Goal: Task Accomplishment & Management: Use online tool/utility

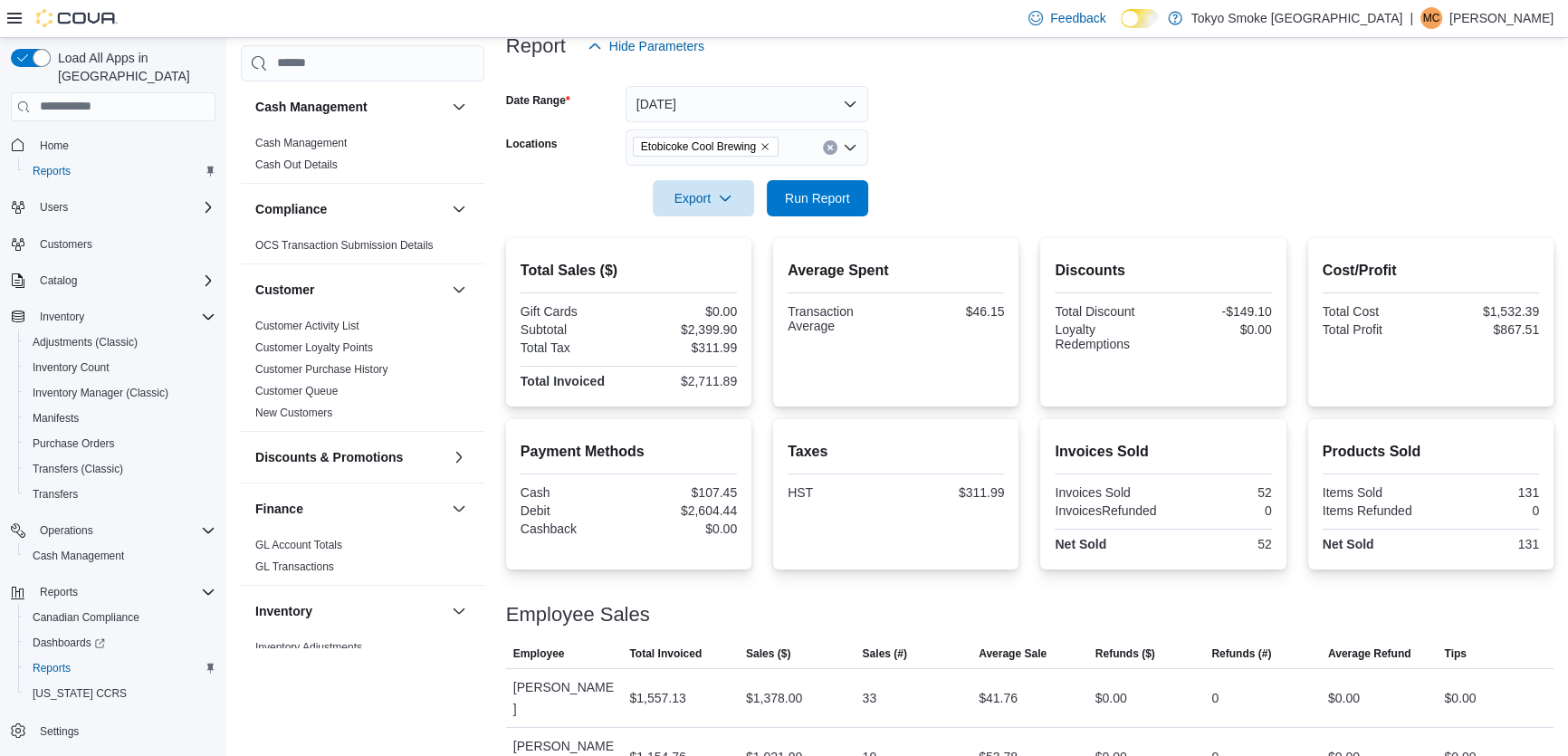
scroll to position [1053, 0]
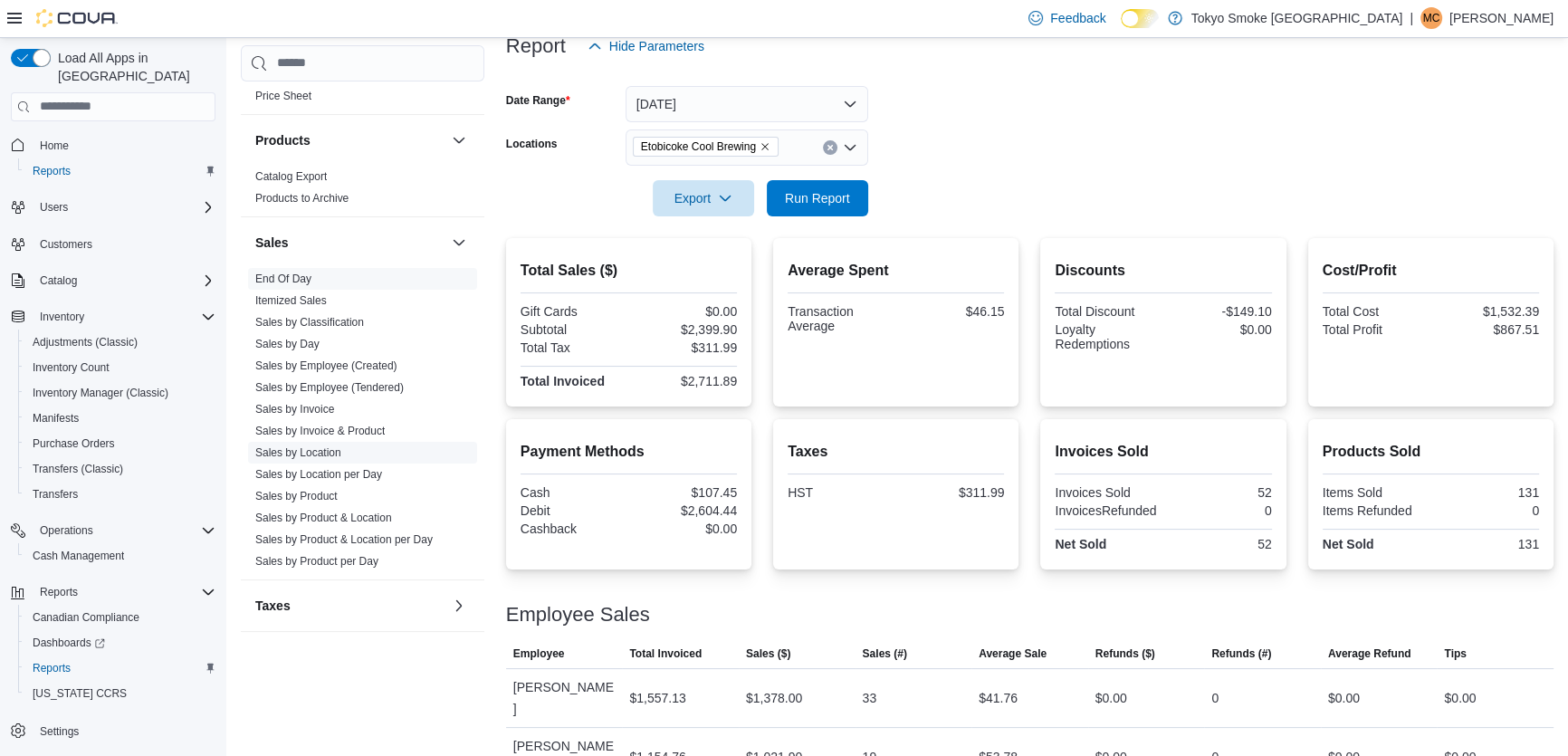
click at [310, 446] on link "Sales by Location" at bounding box center [298, 452] width 86 height 13
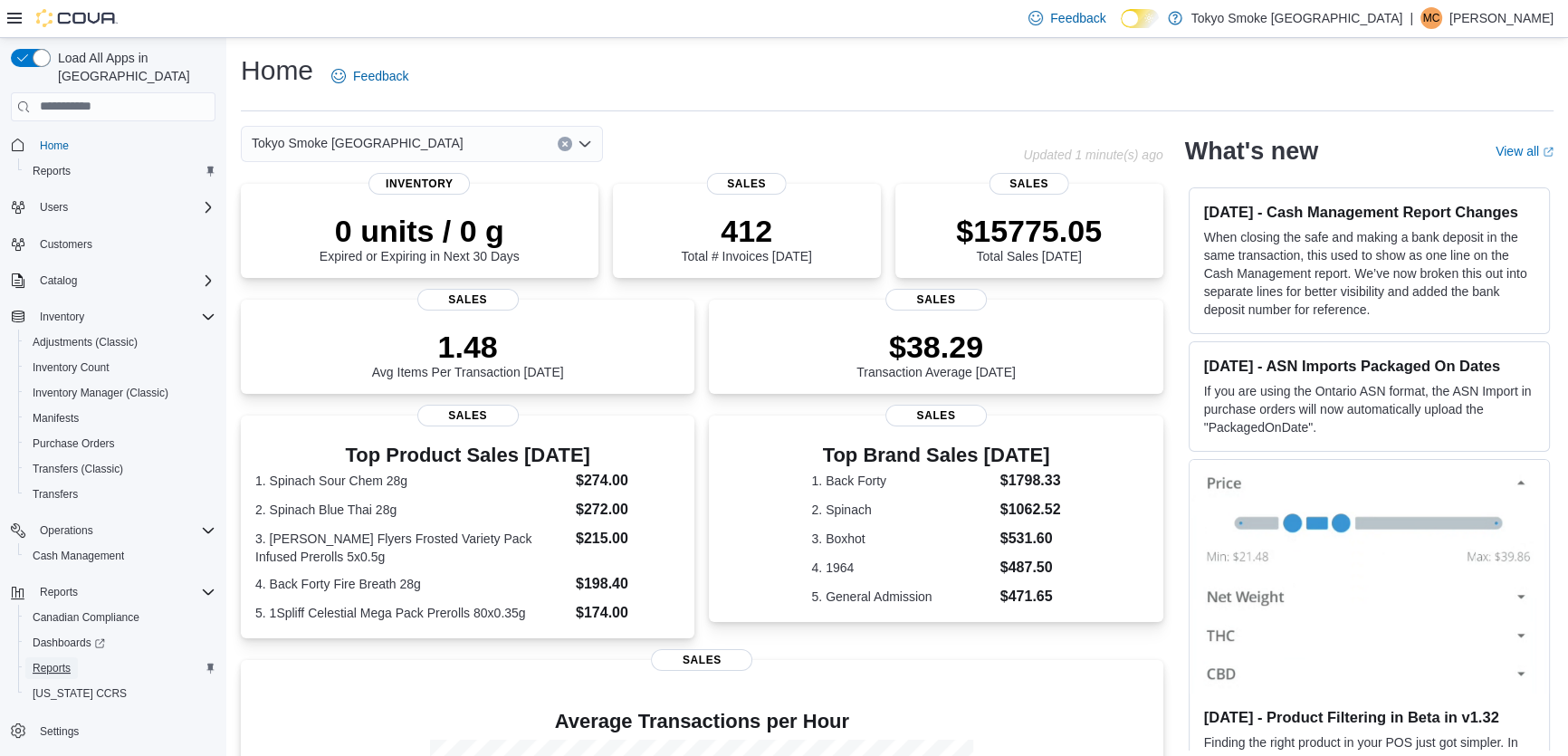
click at [47, 661] on span "Reports" at bounding box center [51, 668] width 38 height 15
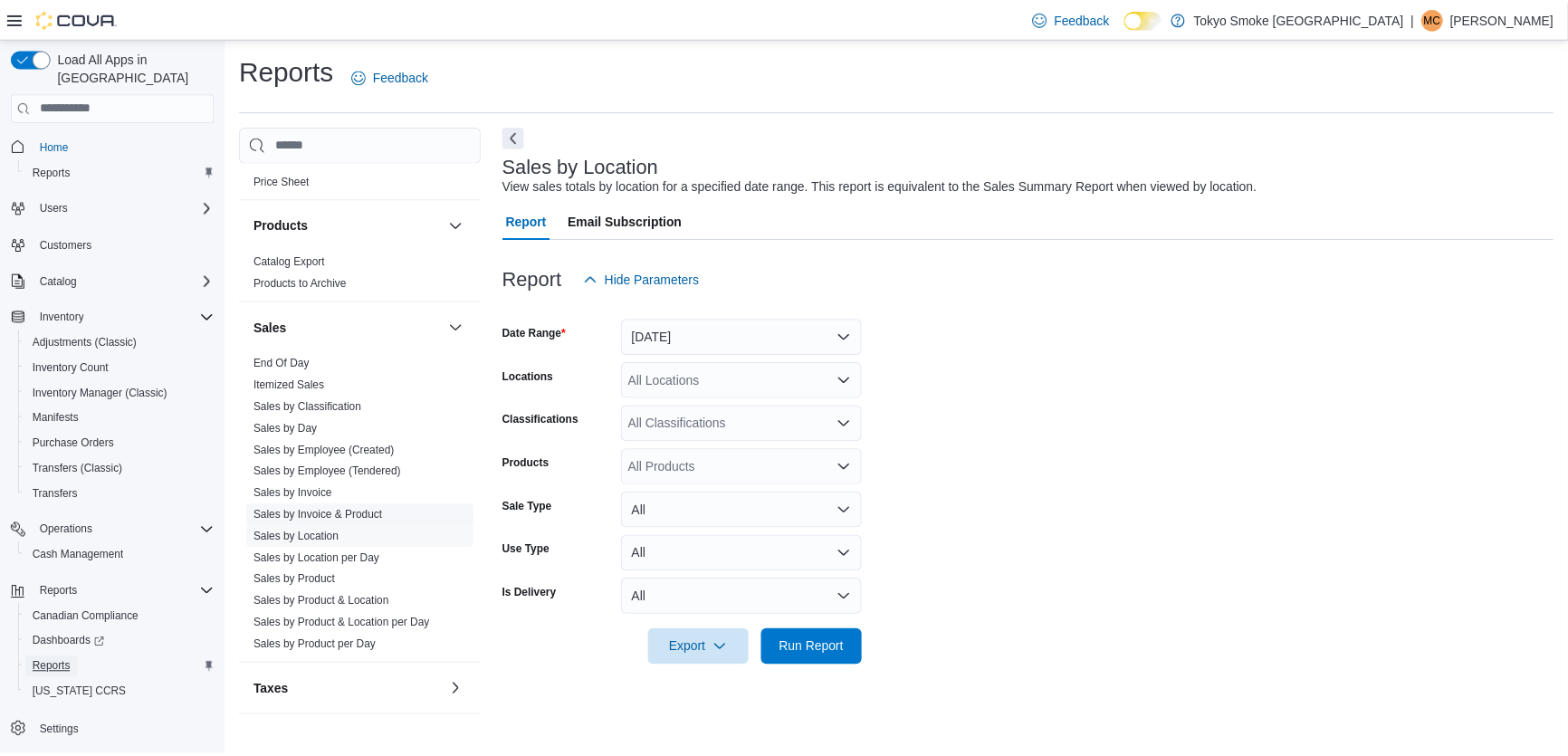
scroll to position [1053, 0]
click at [296, 534] on link "Sales by Location" at bounding box center [298, 533] width 86 height 13
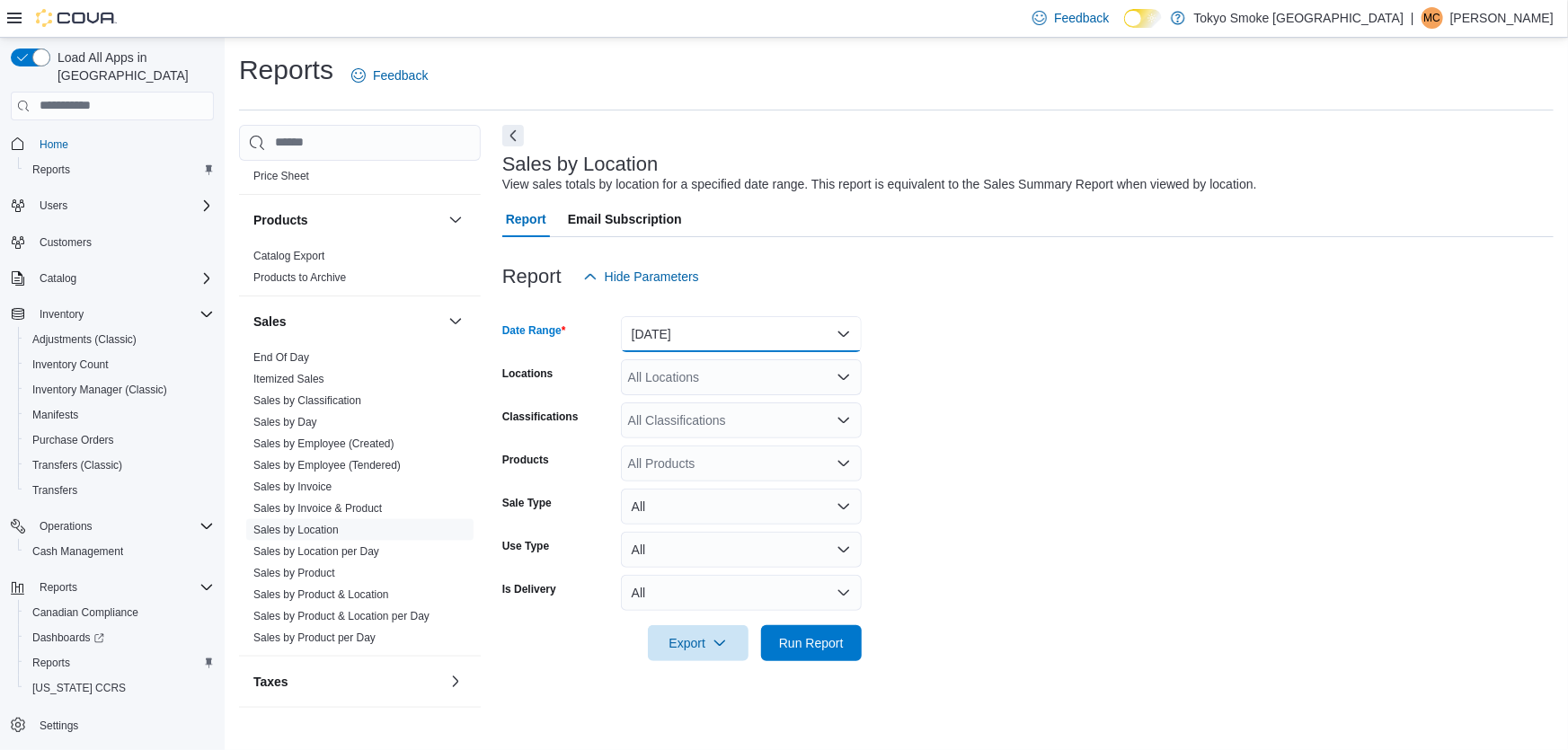
click at [718, 328] on button "[DATE]" at bounding box center [741, 333] width 241 height 36
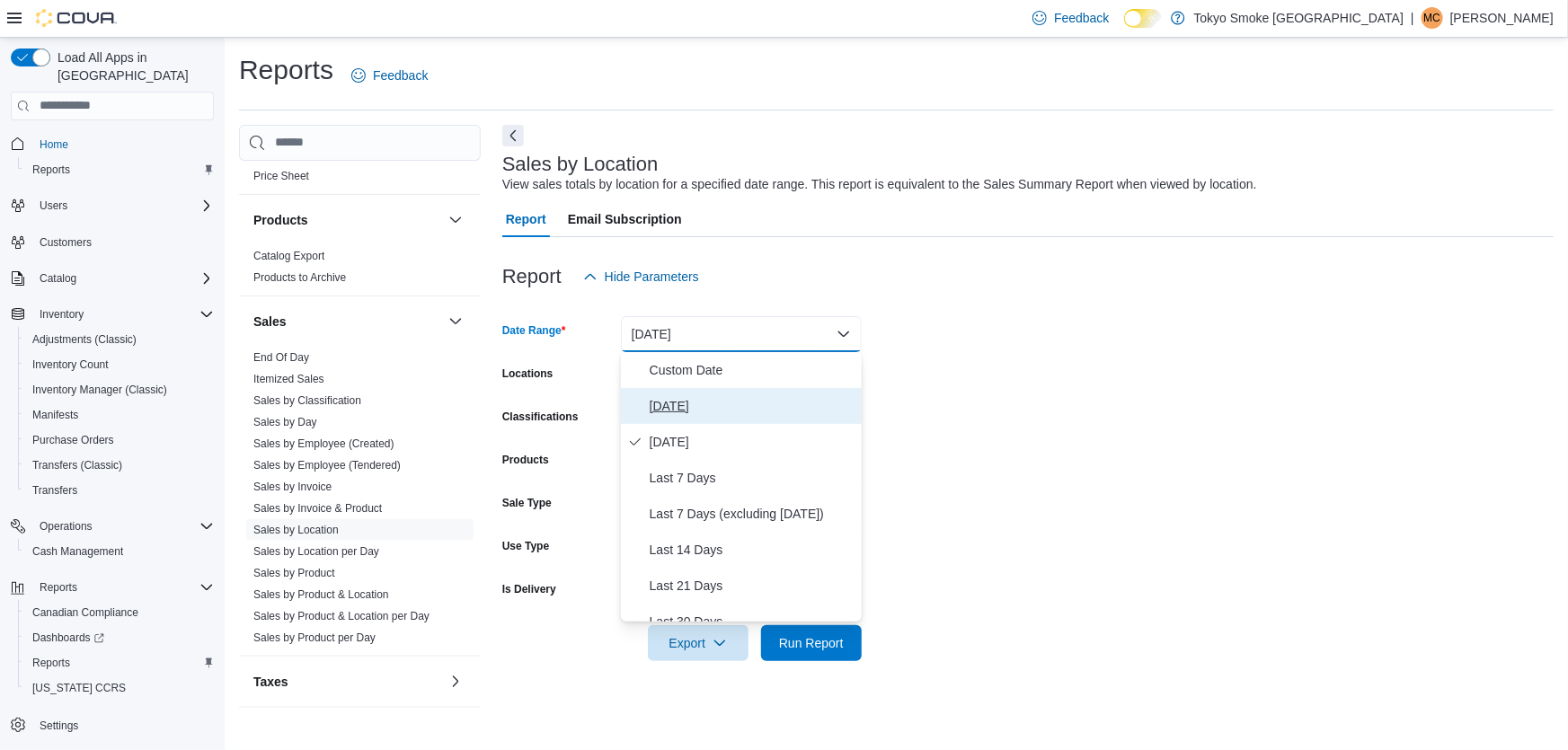
click at [680, 405] on span "[DATE]" at bounding box center [751, 405] width 205 height 21
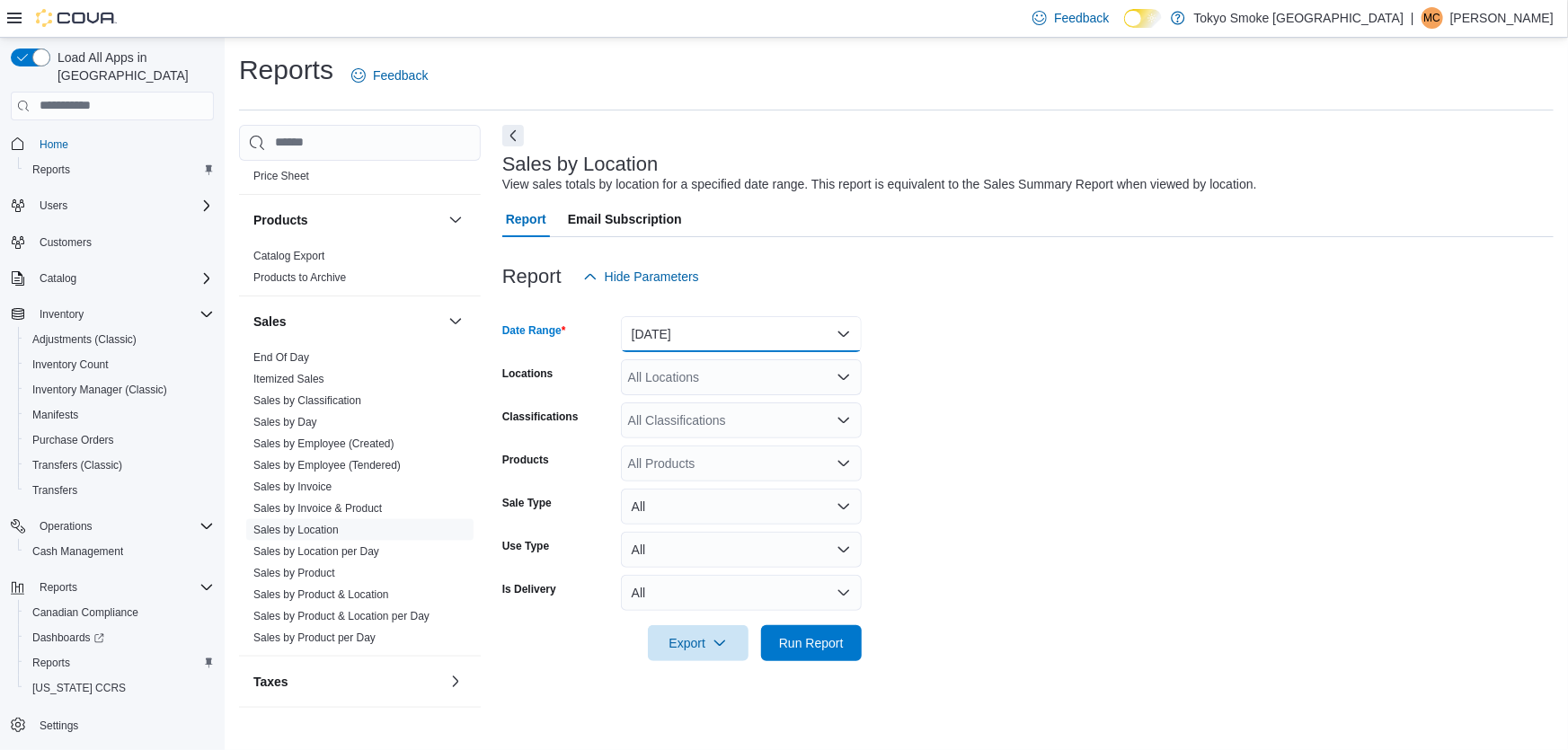
click at [645, 328] on button "Today" at bounding box center [741, 333] width 241 height 36
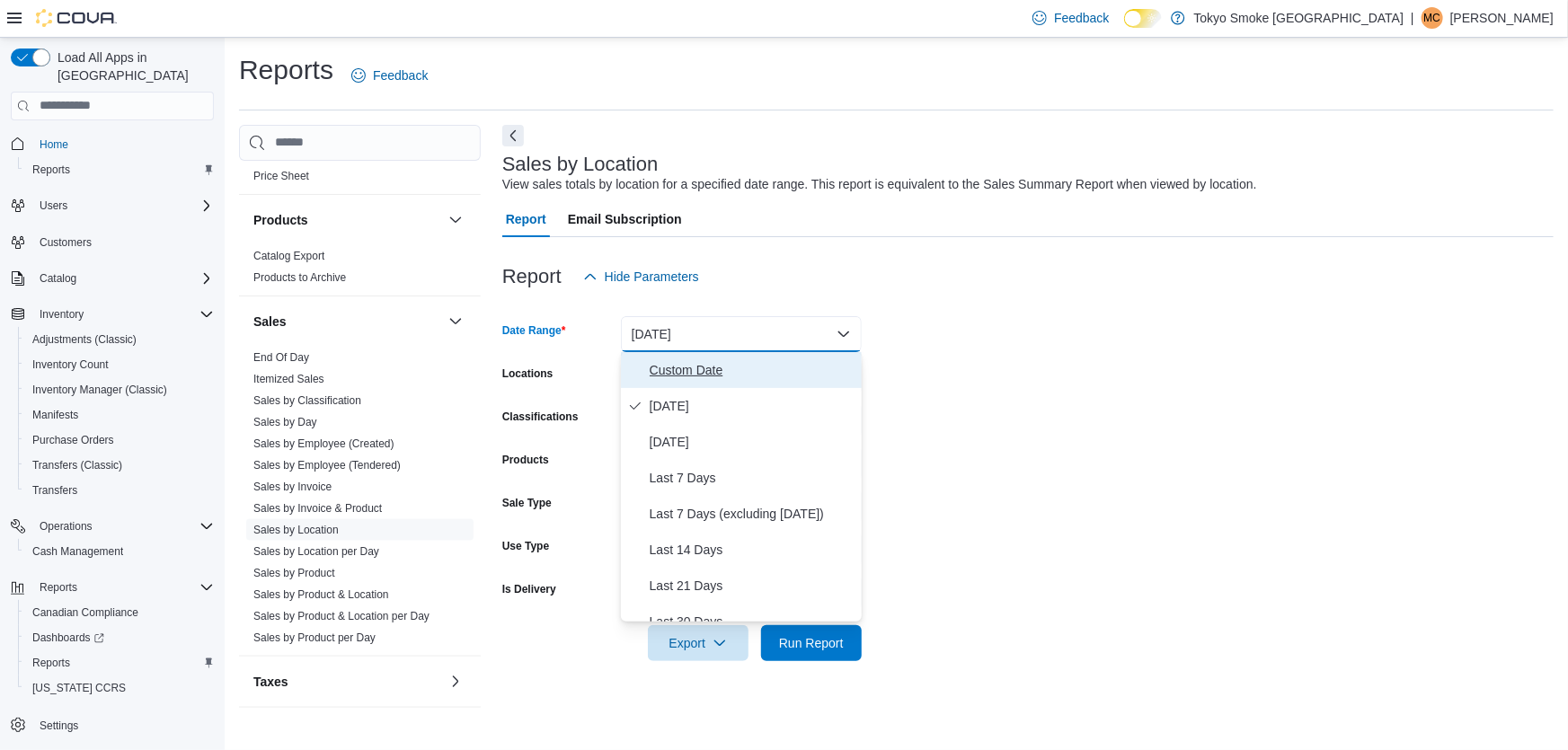
click at [649, 364] on span "Custom Date" at bounding box center [751, 370] width 205 height 21
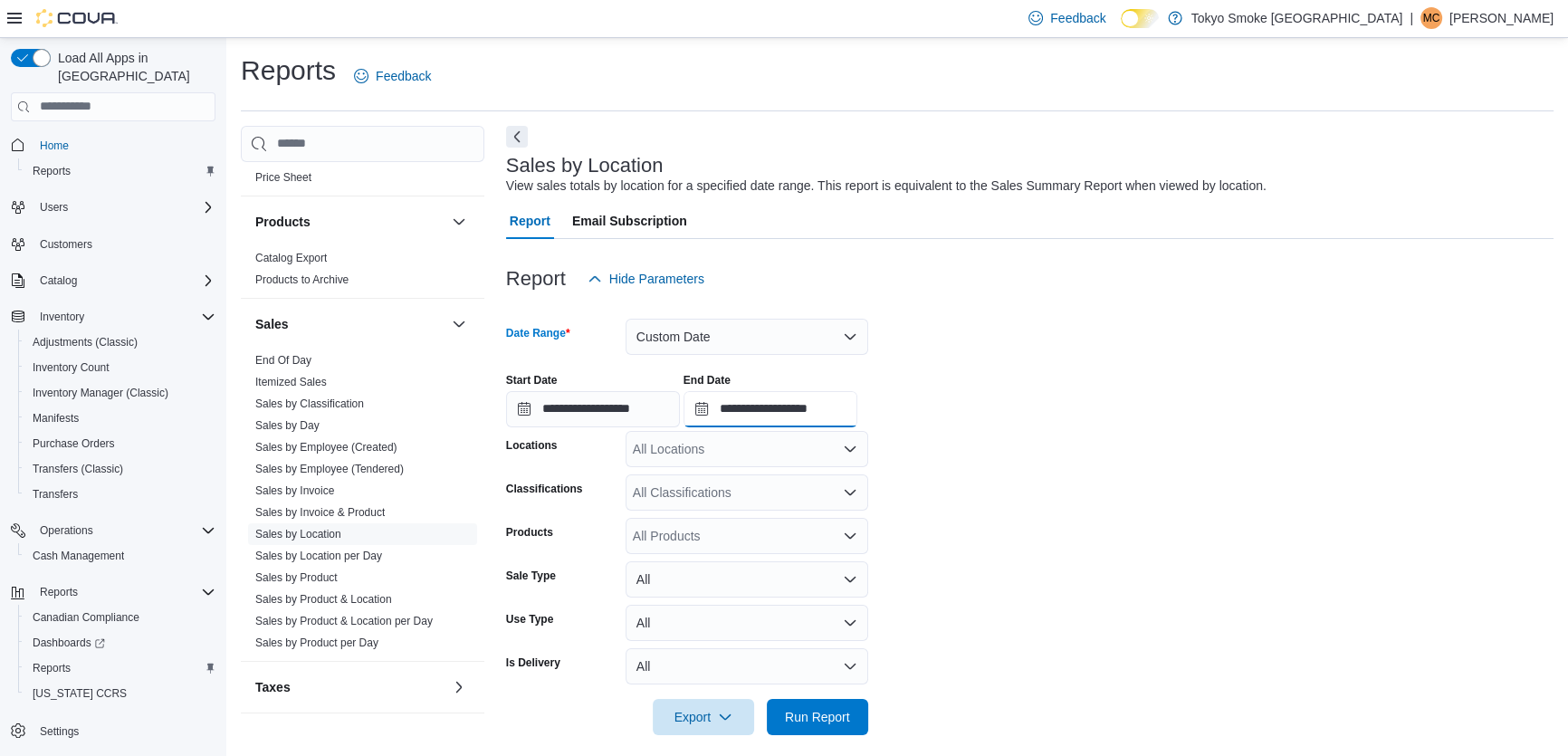
click at [833, 408] on input "**********" at bounding box center [770, 408] width 174 height 36
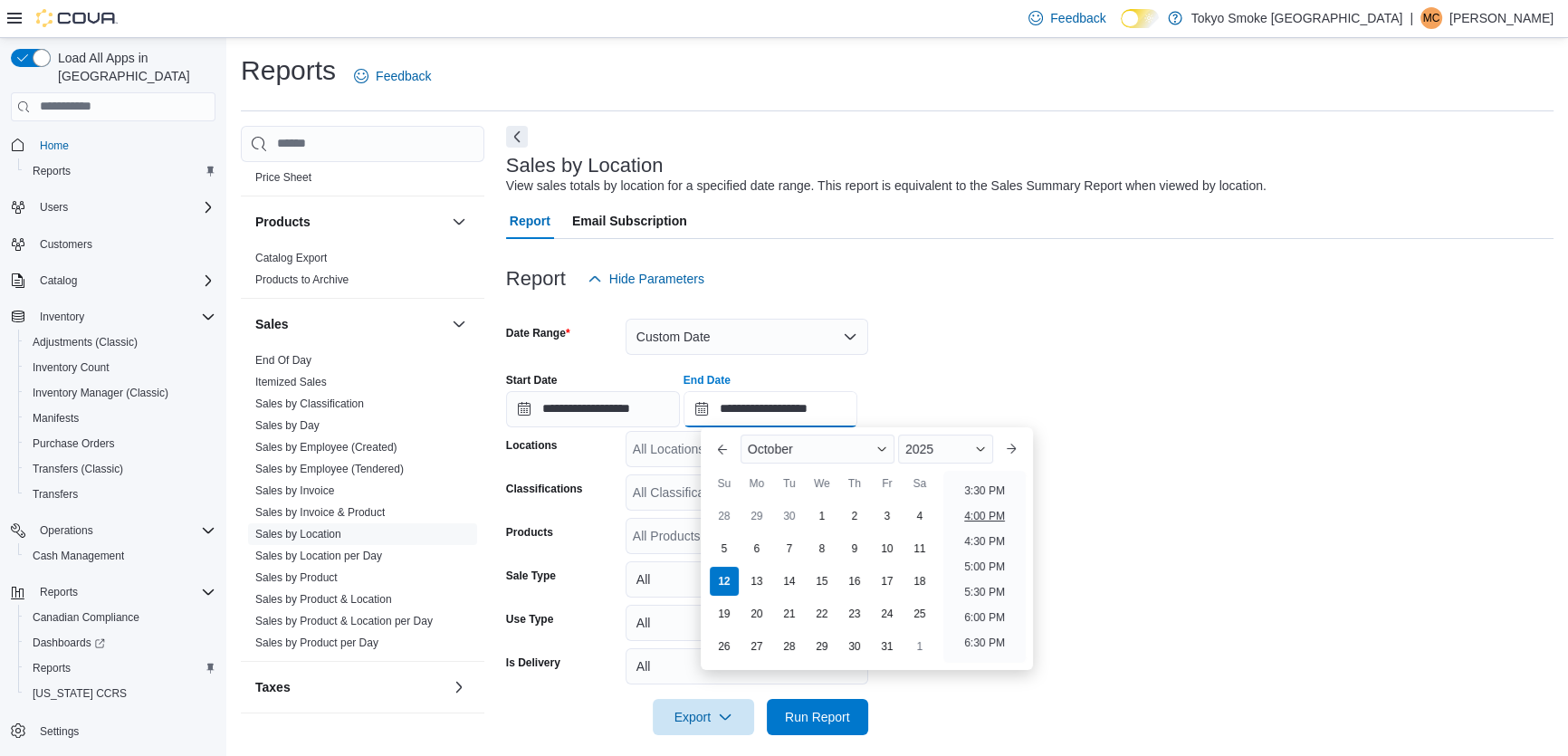
scroll to position [698, 0]
click at [969, 495] on li "2:00 PM" at bounding box center [983, 497] width 55 height 21
type input "**********"
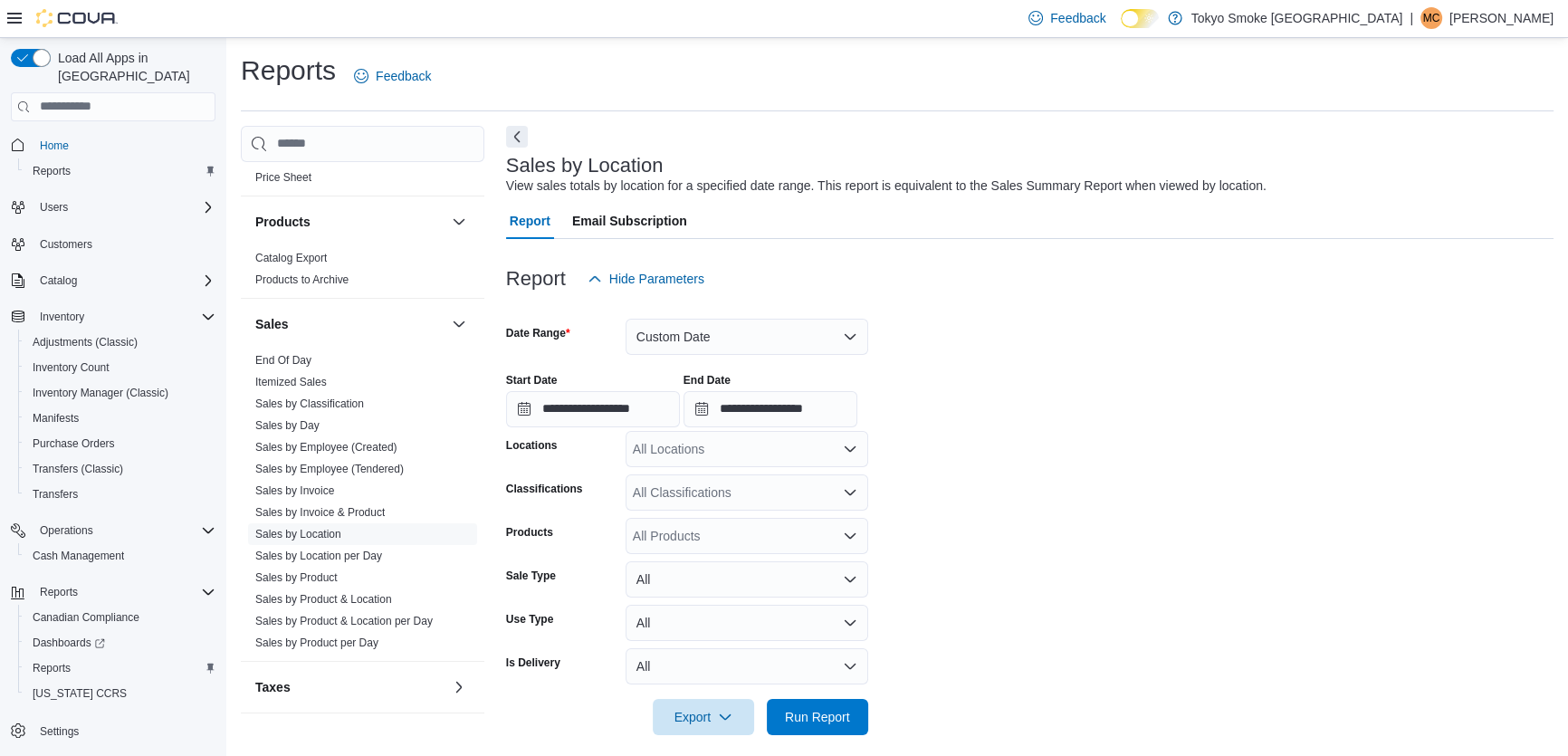
click at [711, 456] on div "All Locations" at bounding box center [746, 448] width 243 height 36
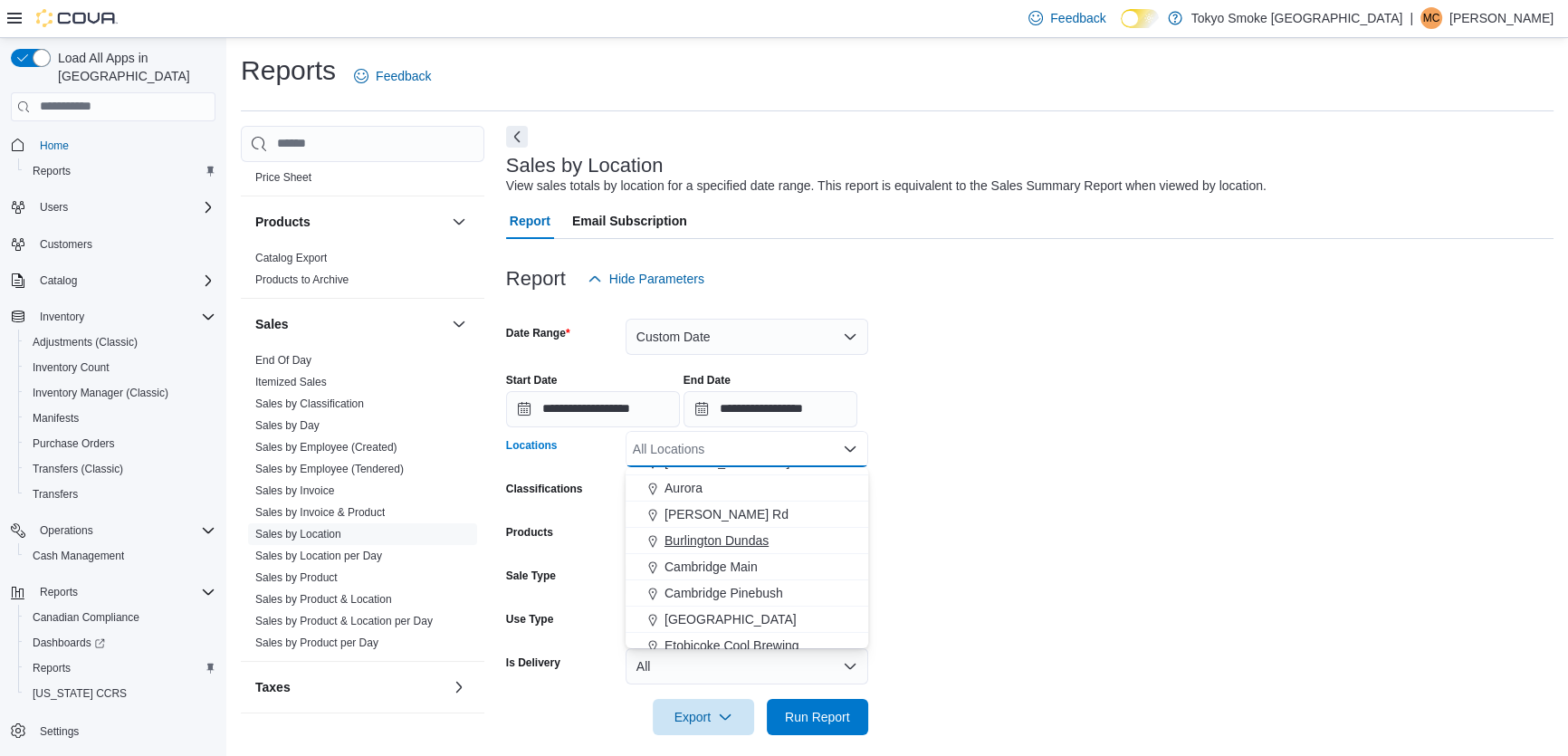
scroll to position [81, 0]
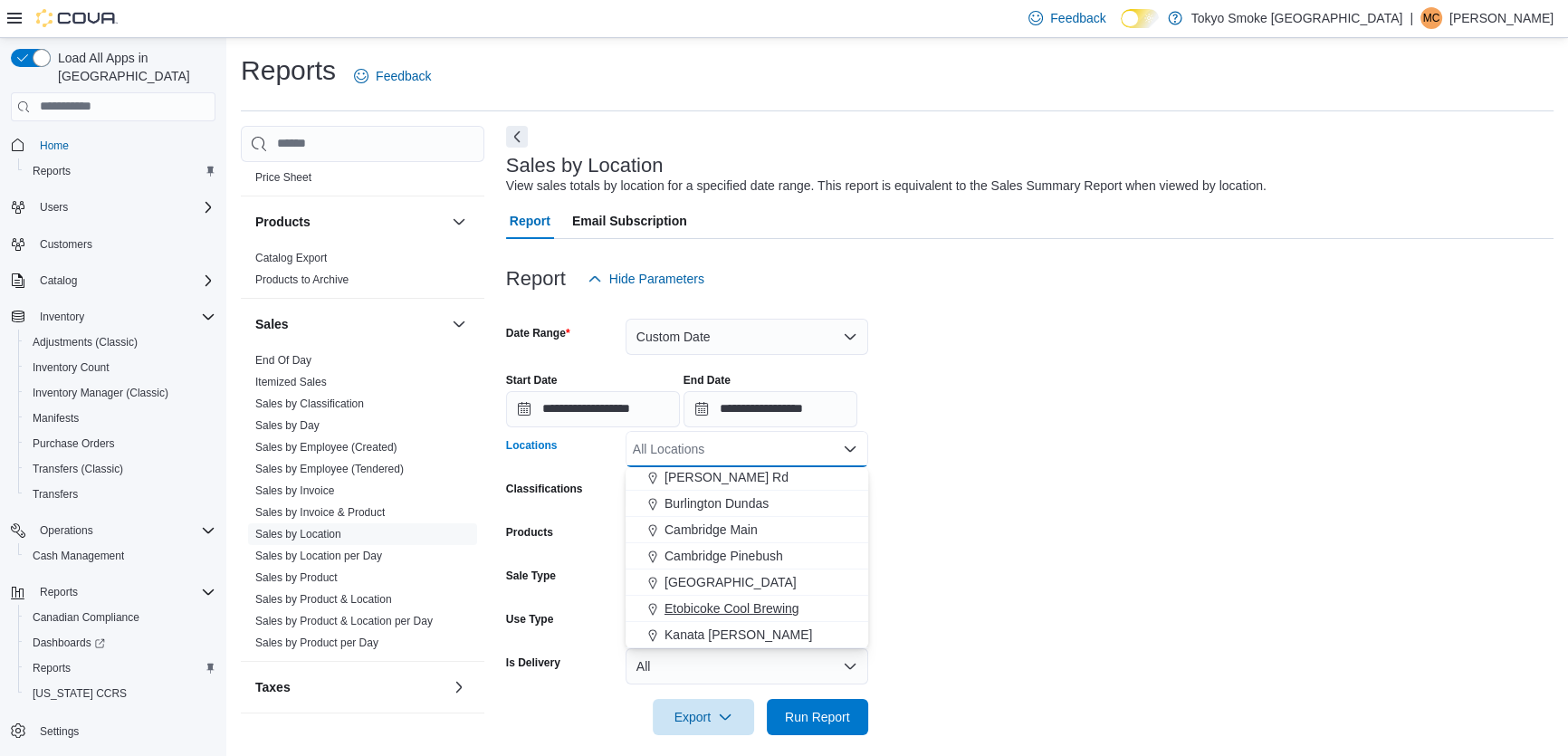
click at [704, 604] on span "Etobicoke Cool Brewing" at bounding box center [731, 608] width 135 height 18
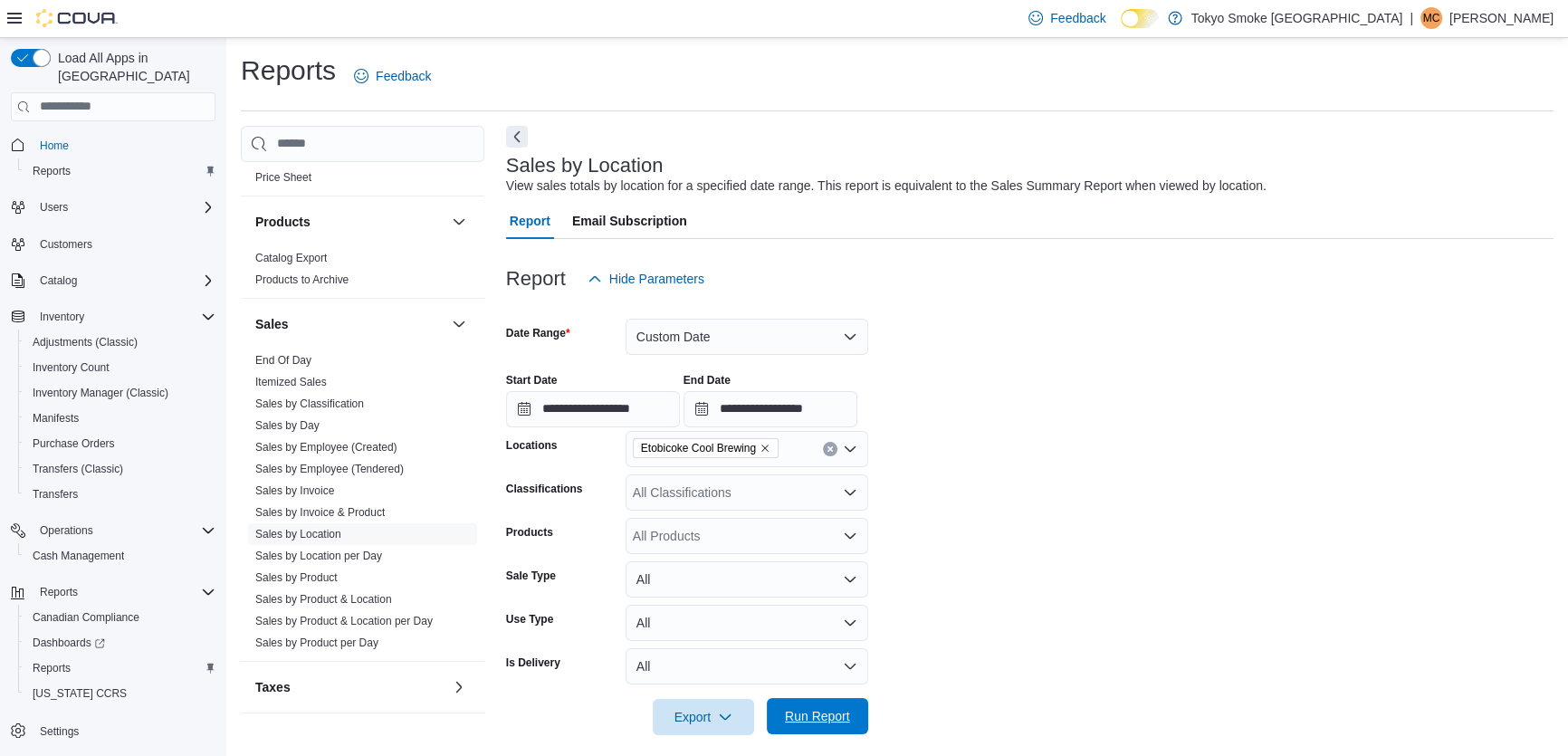
click at [812, 715] on span "Run Report" at bounding box center [817, 715] width 65 height 18
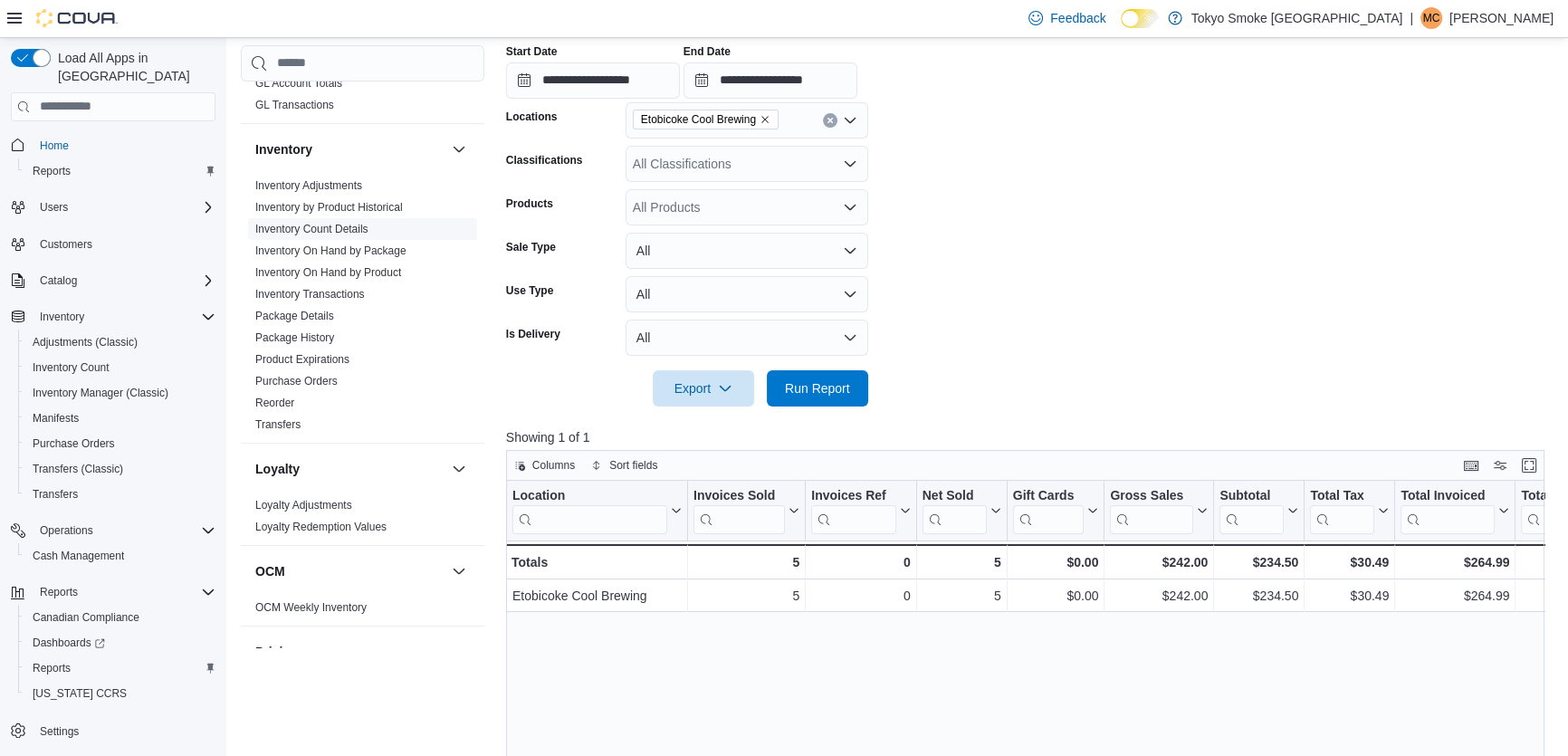
scroll to position [395, 0]
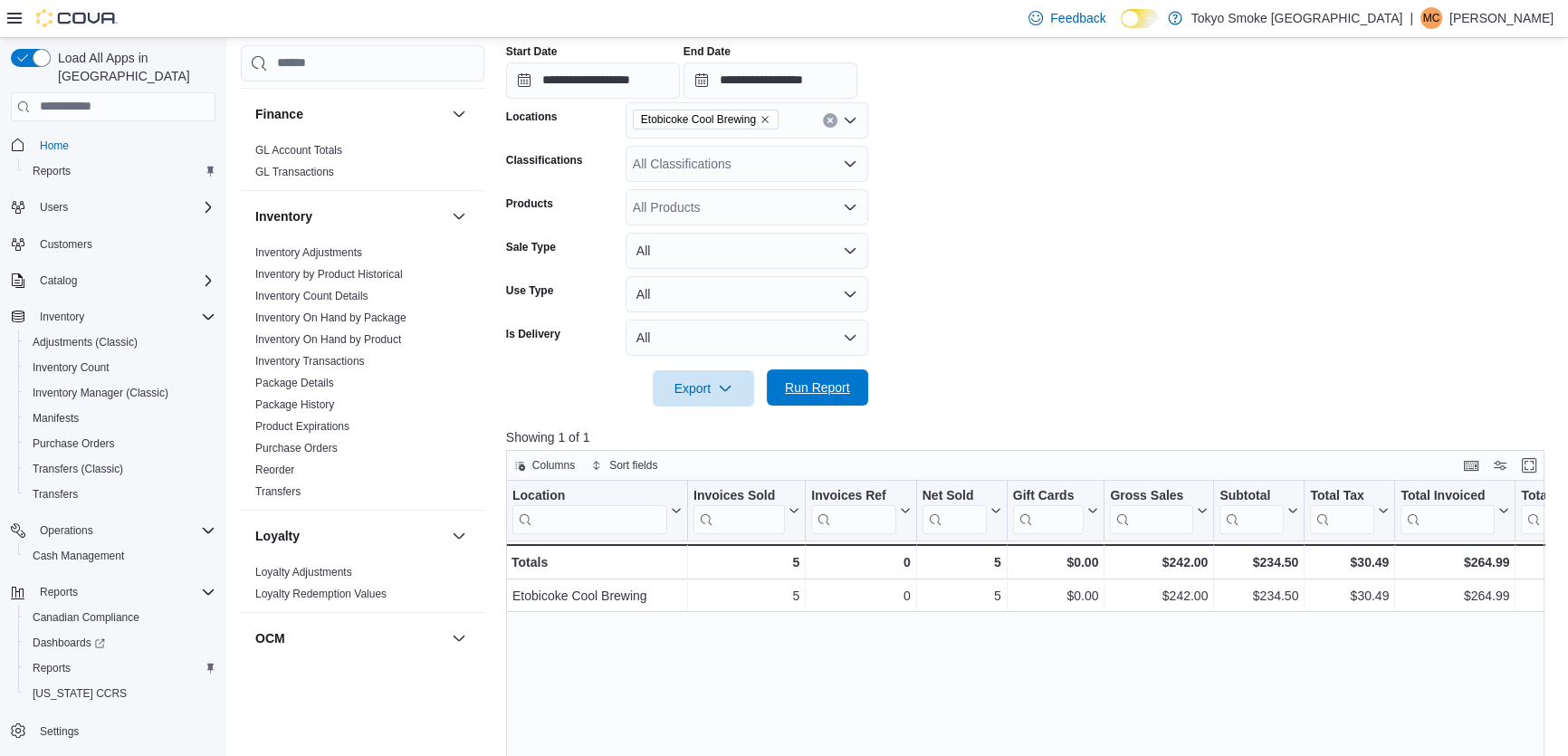
click at [806, 390] on span "Run Report" at bounding box center [817, 387] width 65 height 18
click at [818, 387] on span "Run Report" at bounding box center [817, 387] width 65 height 18
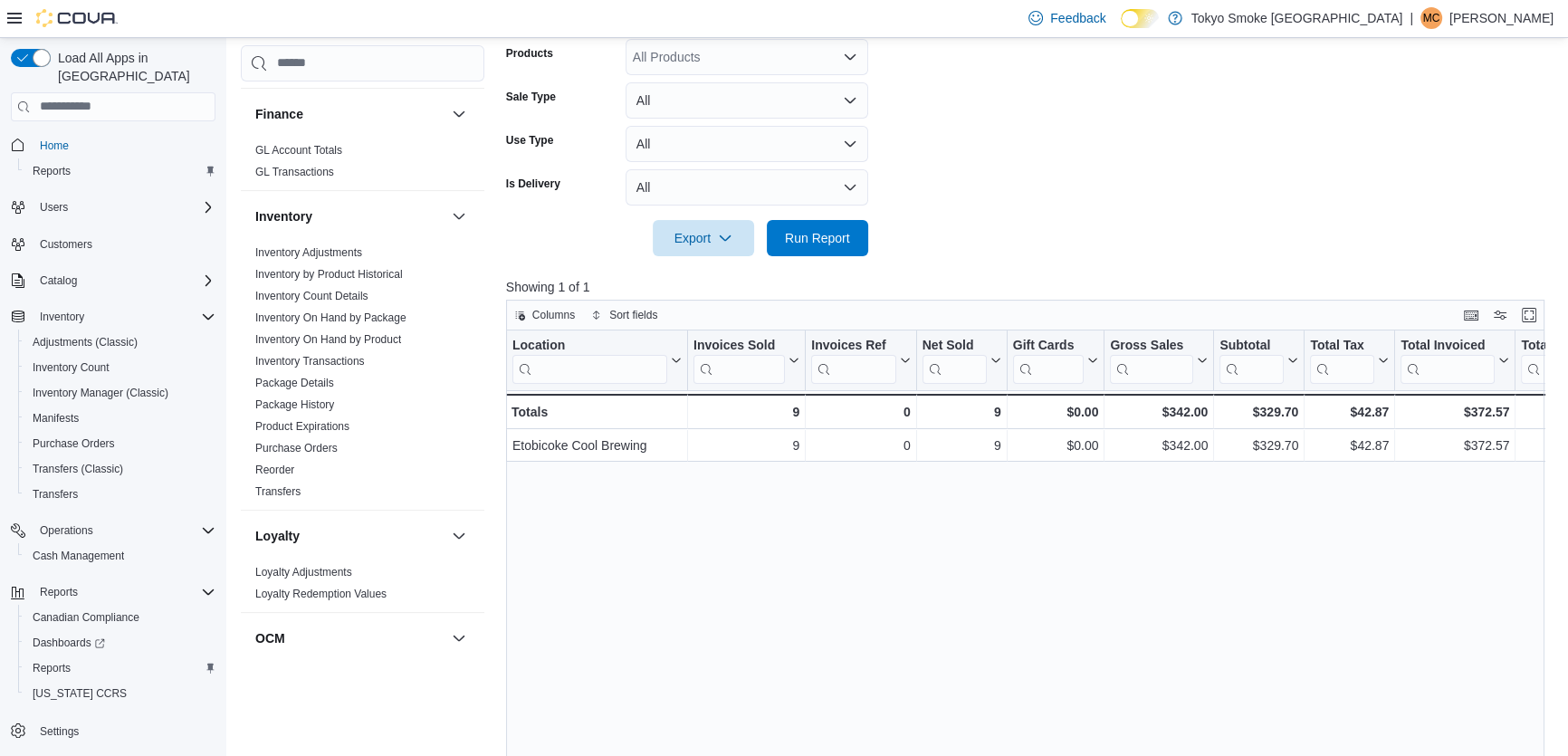
scroll to position [494, 0]
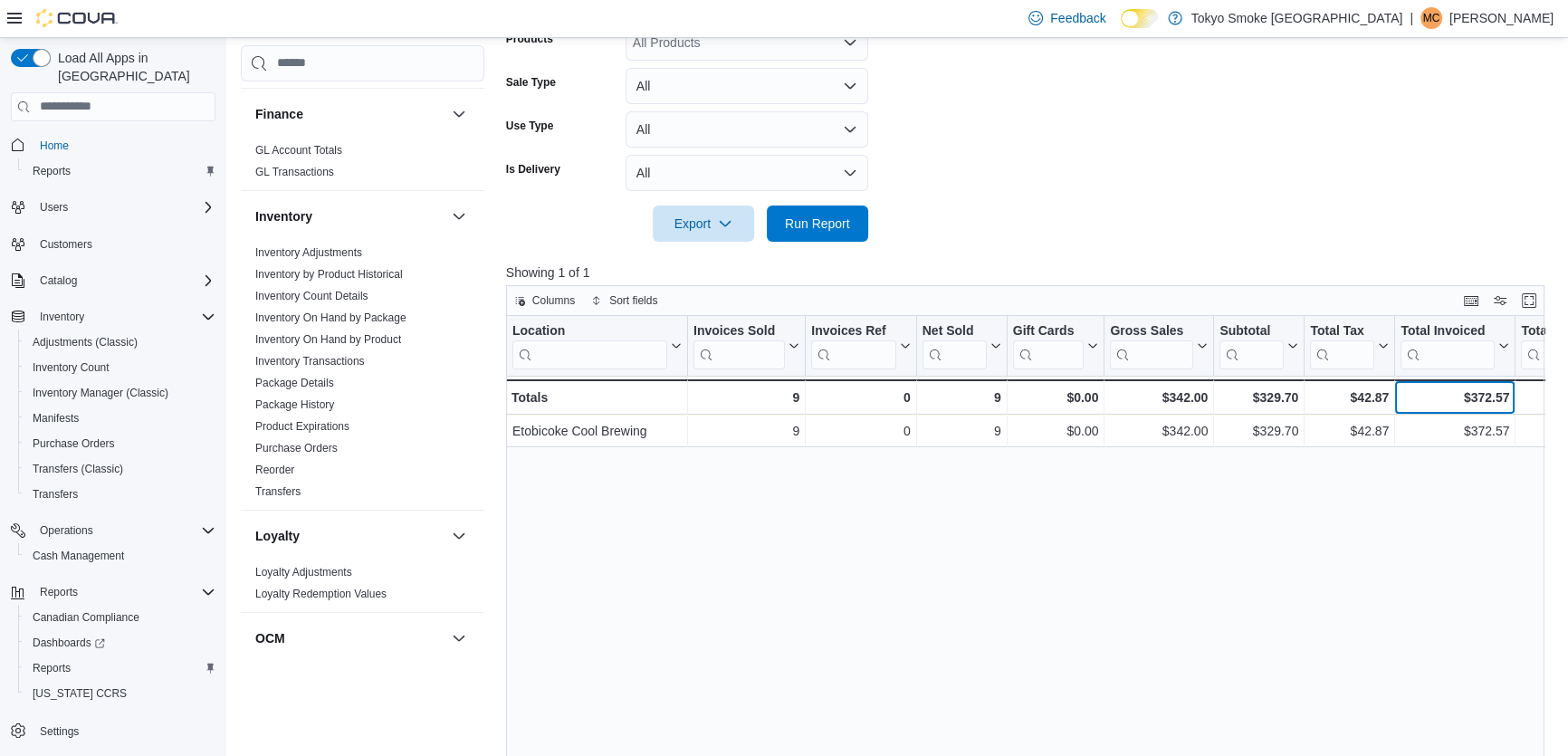
click at [1457, 405] on div "$372.57" at bounding box center [1455, 397] width 108 height 21
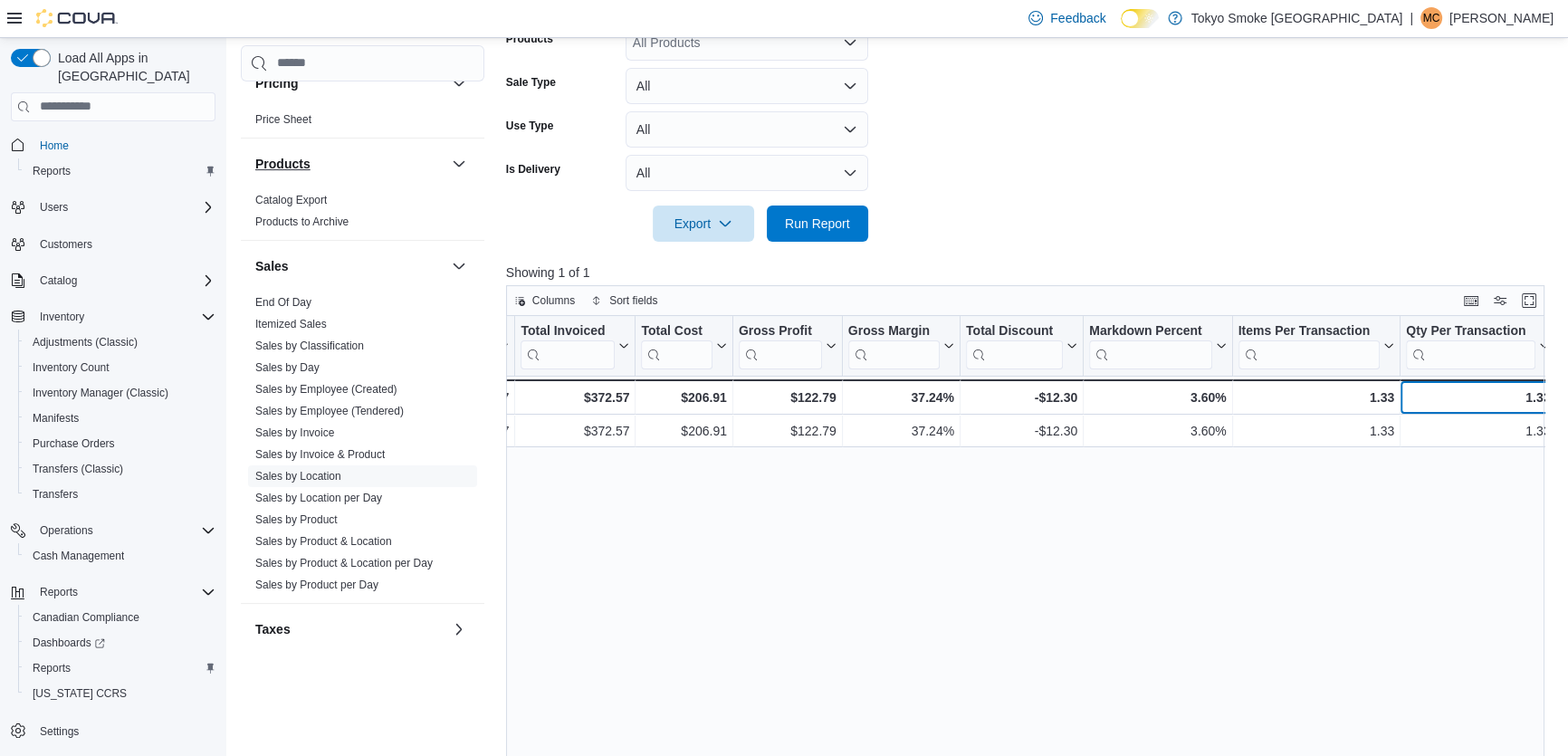
scroll to position [1053, 0]
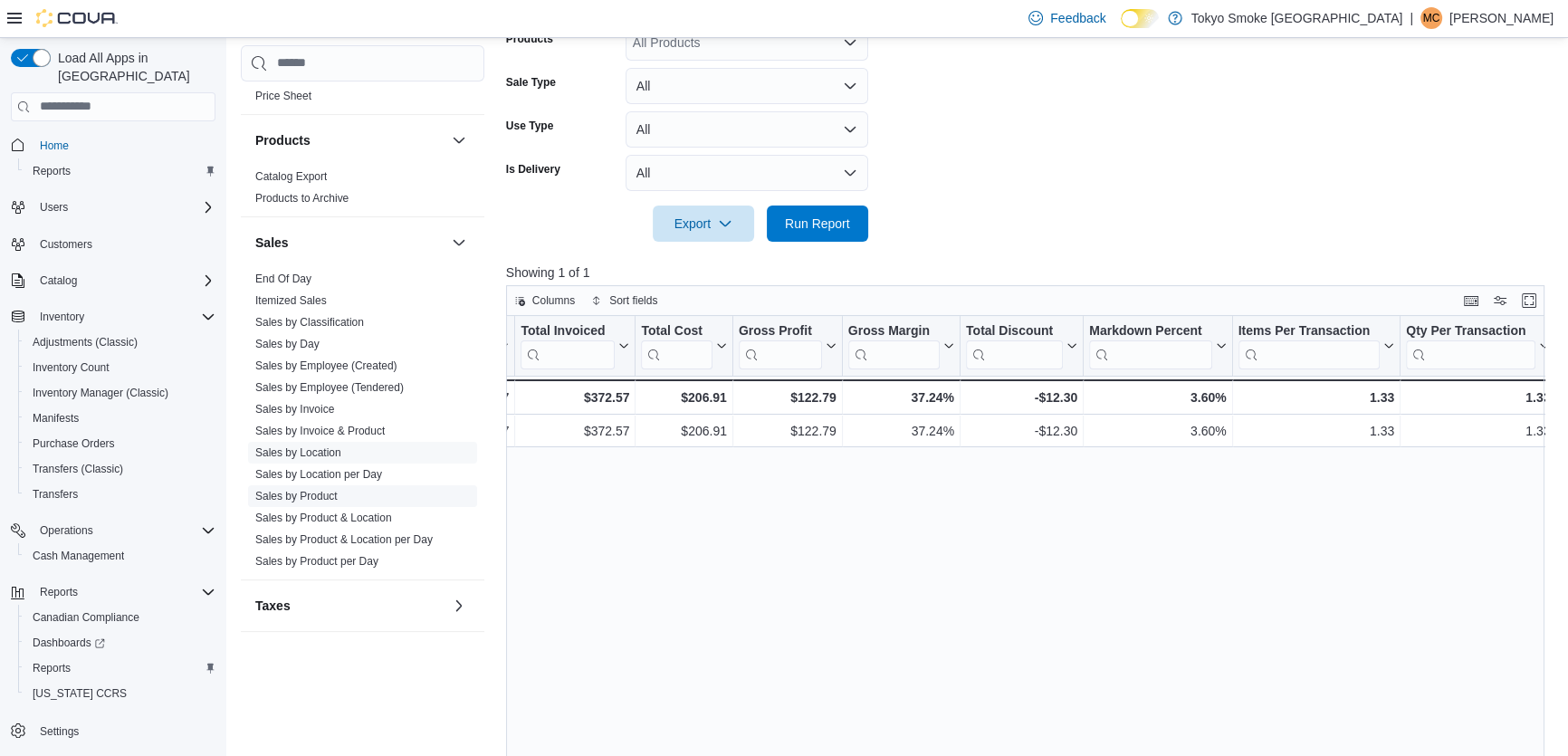
click at [305, 496] on link "Sales by Product" at bounding box center [296, 496] width 82 height 13
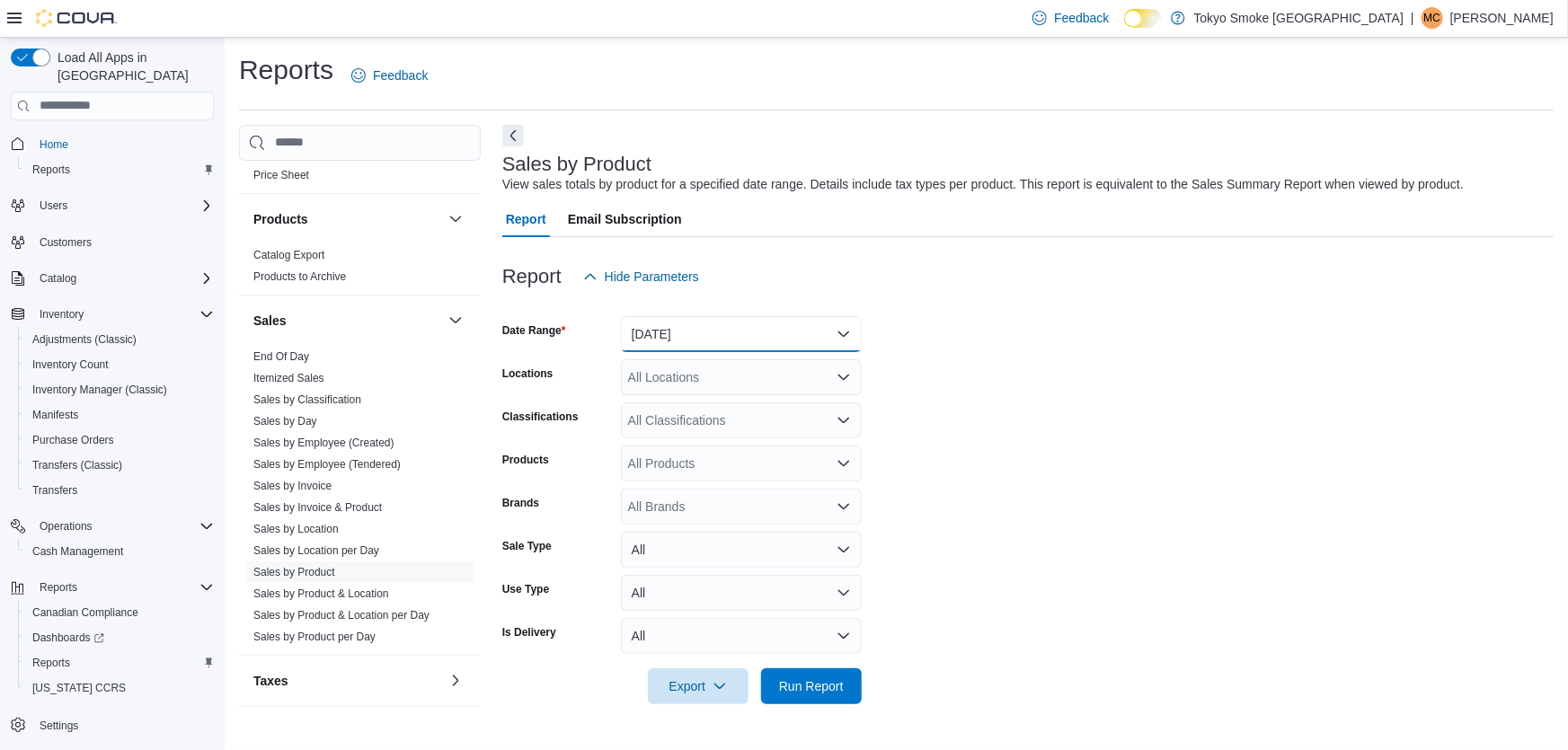
click at [690, 330] on button "Yesterday" at bounding box center [741, 333] width 241 height 36
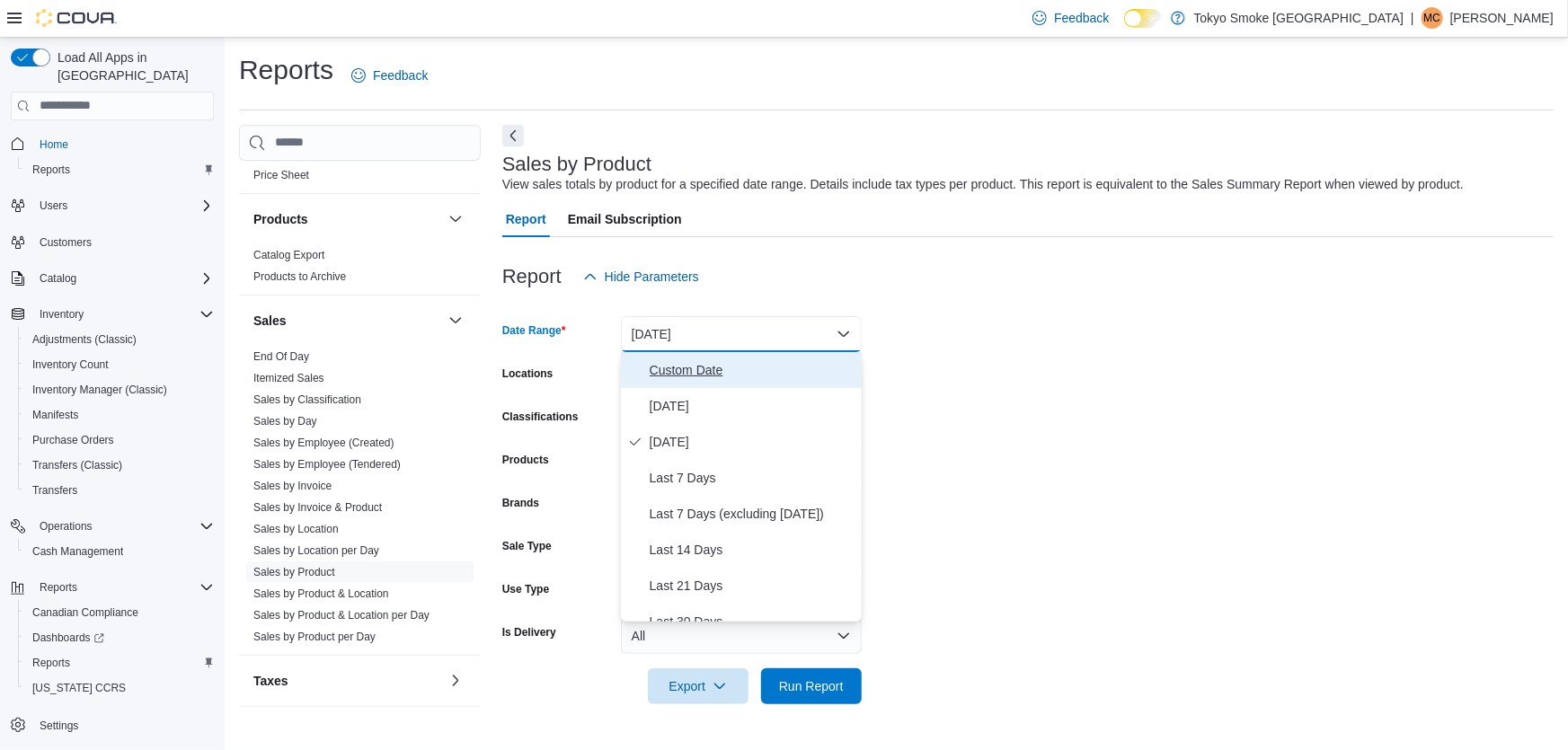
click at [674, 378] on span "Custom Date" at bounding box center [751, 370] width 205 height 21
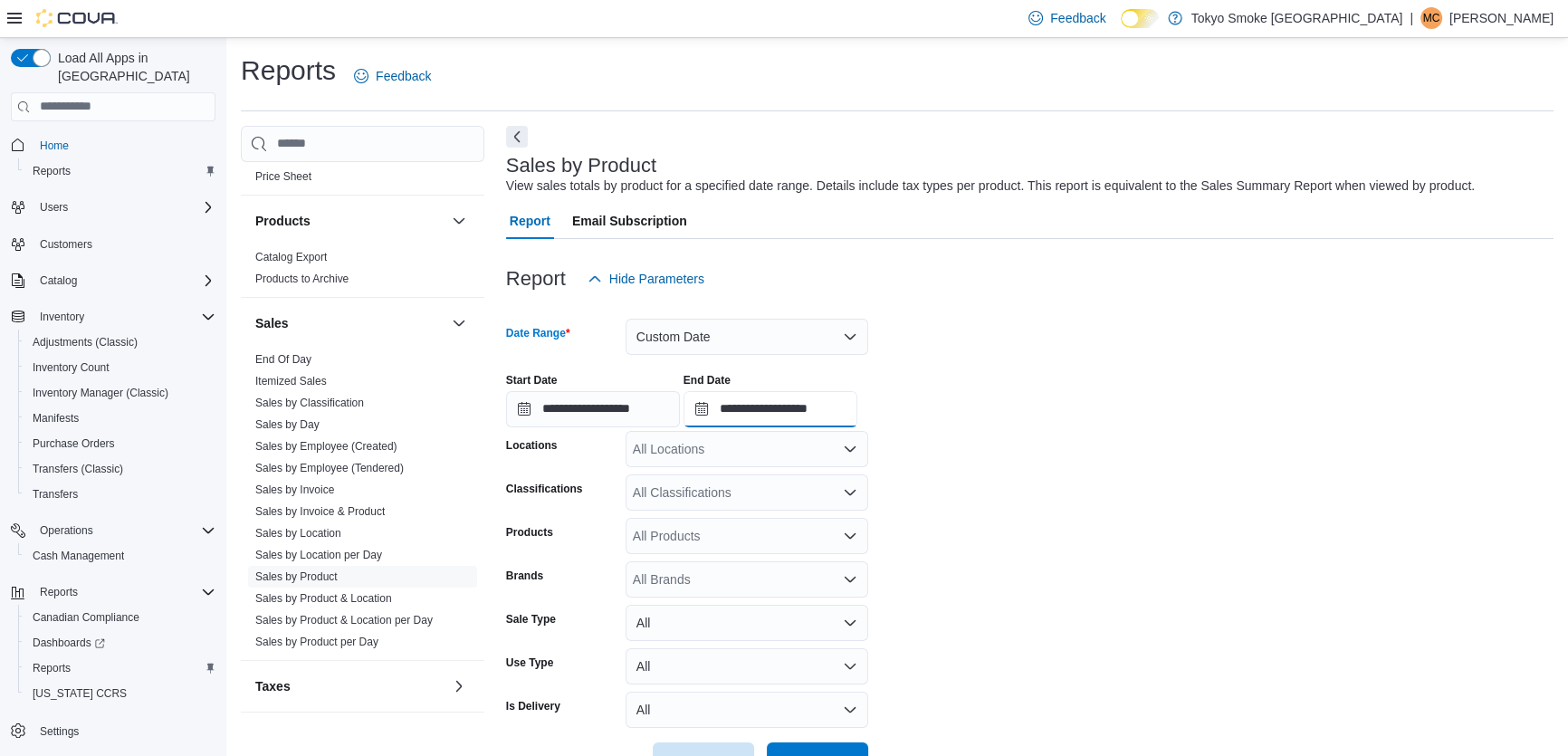
click at [826, 411] on input "**********" at bounding box center [770, 408] width 174 height 36
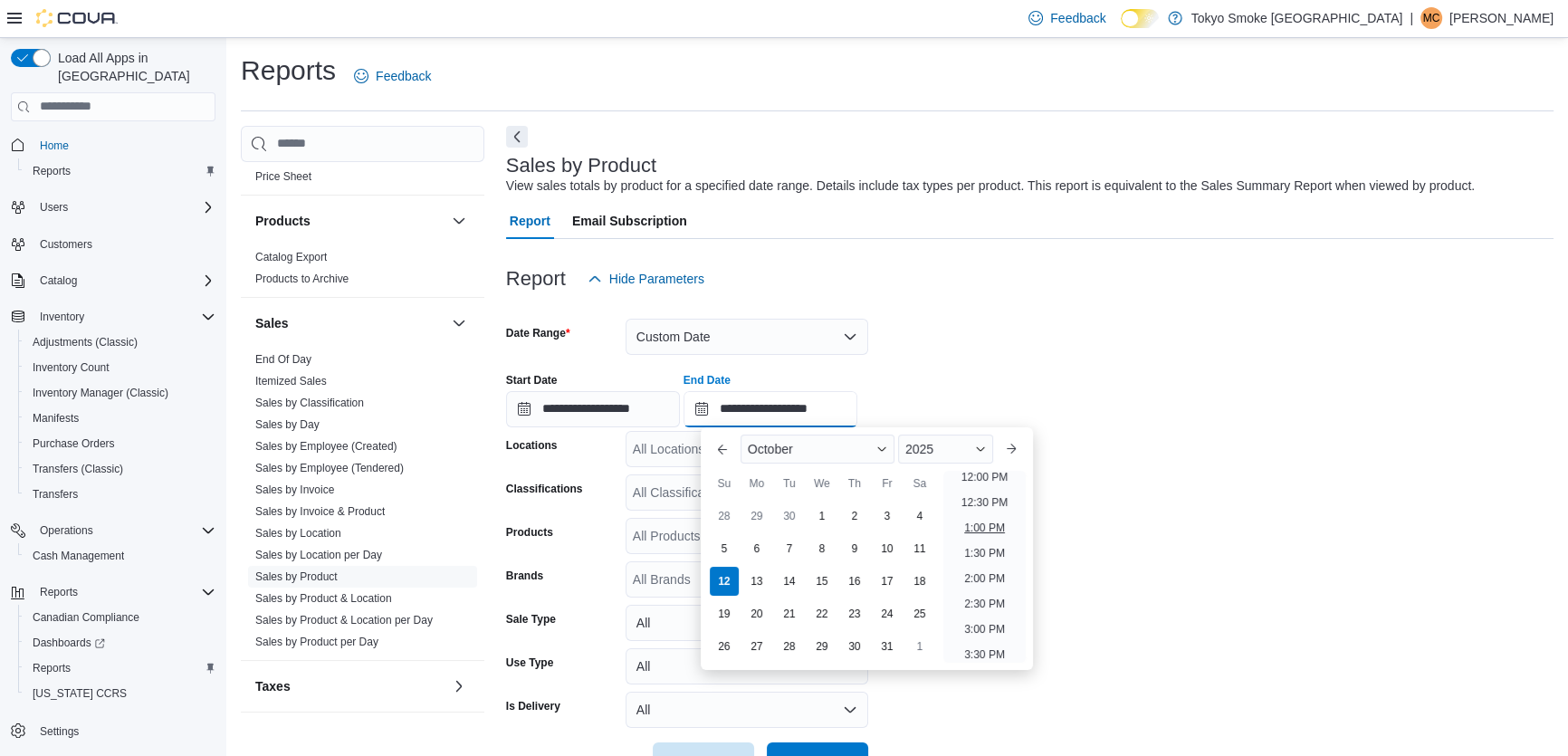
scroll to position [616, 0]
click at [976, 568] on li "2:00 PM" at bounding box center [983, 579] width 55 height 21
type input "**********"
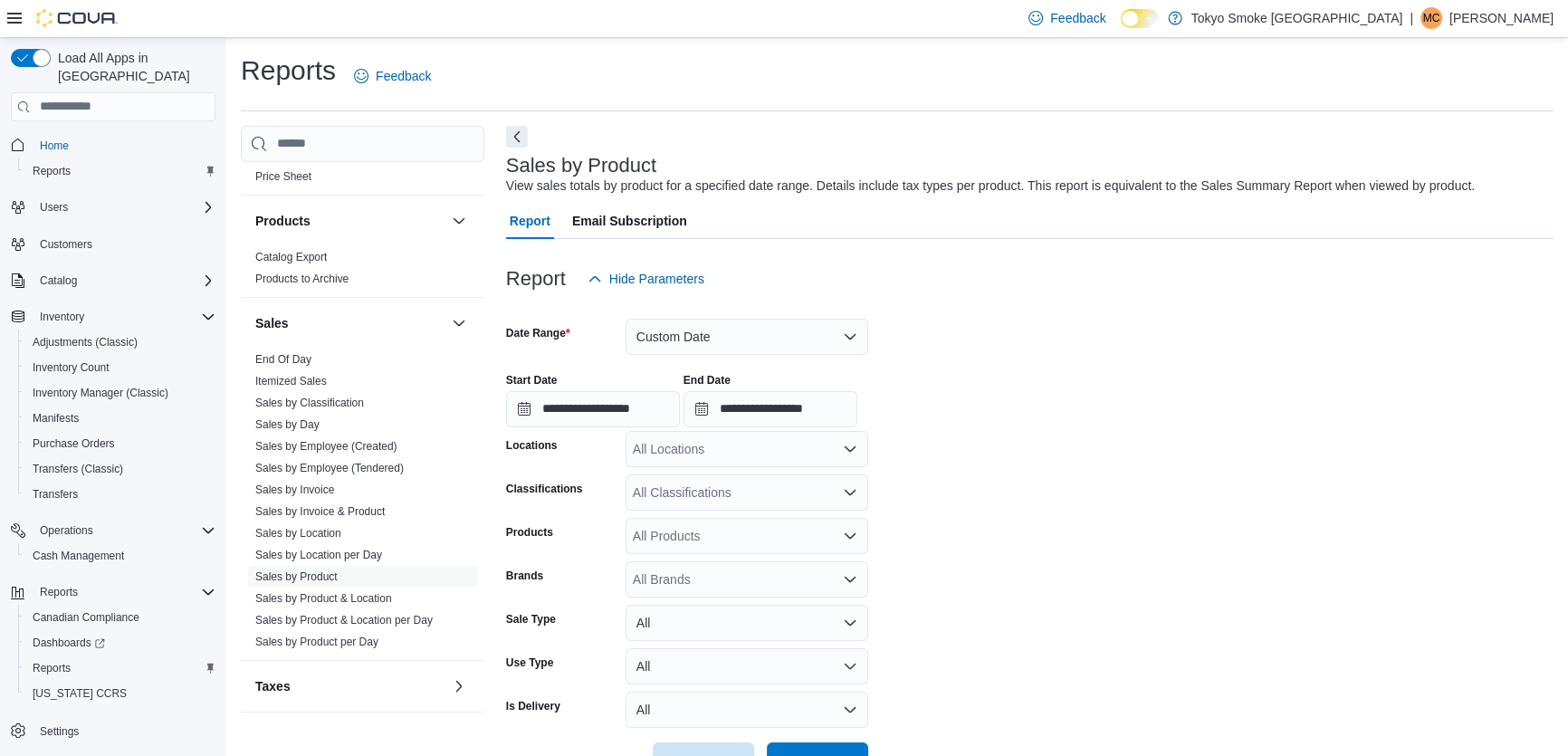
click at [661, 439] on div "All Locations" at bounding box center [746, 448] width 243 height 36
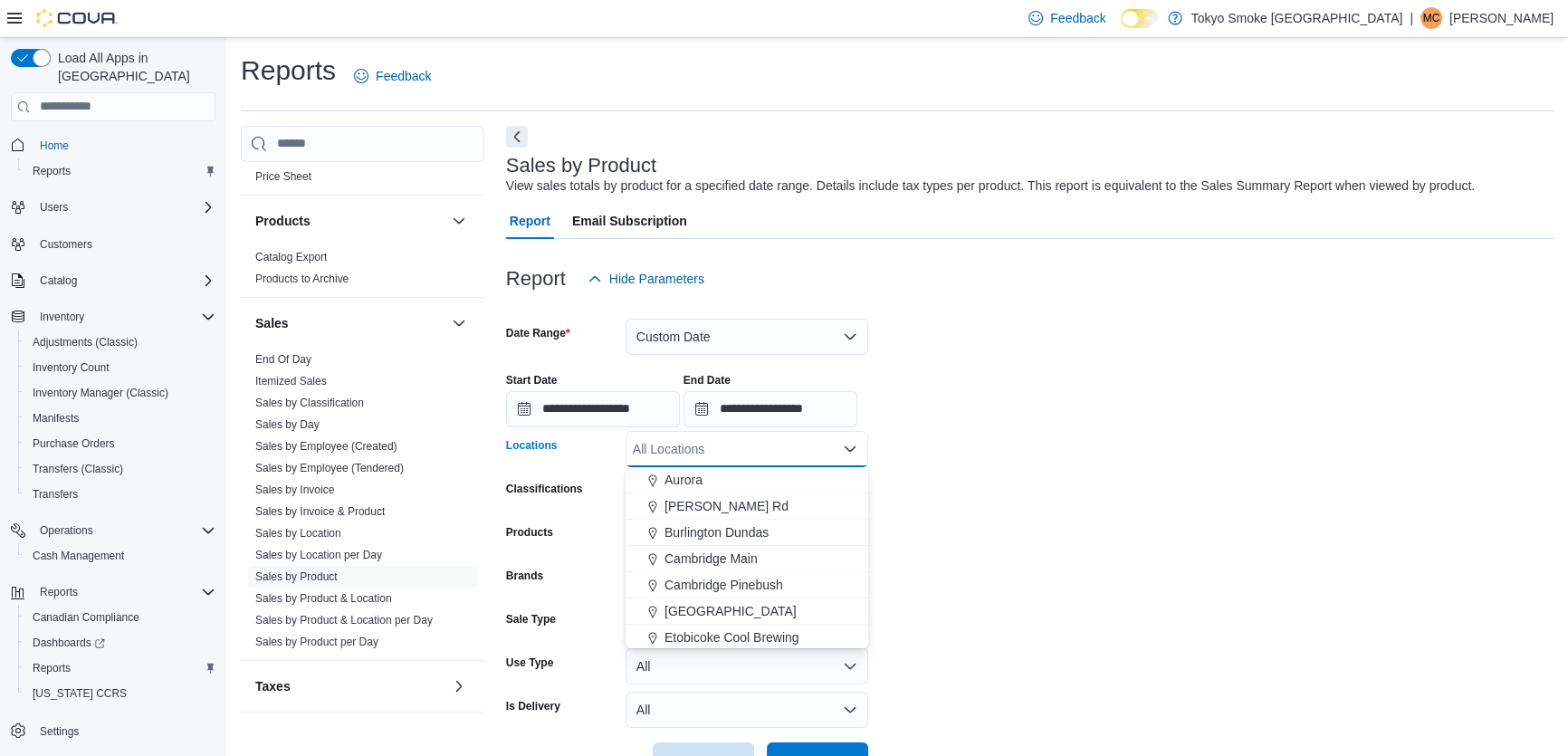
scroll to position [81, 0]
click at [703, 599] on span "Etobicoke Cool Brewing" at bounding box center [731, 608] width 135 height 18
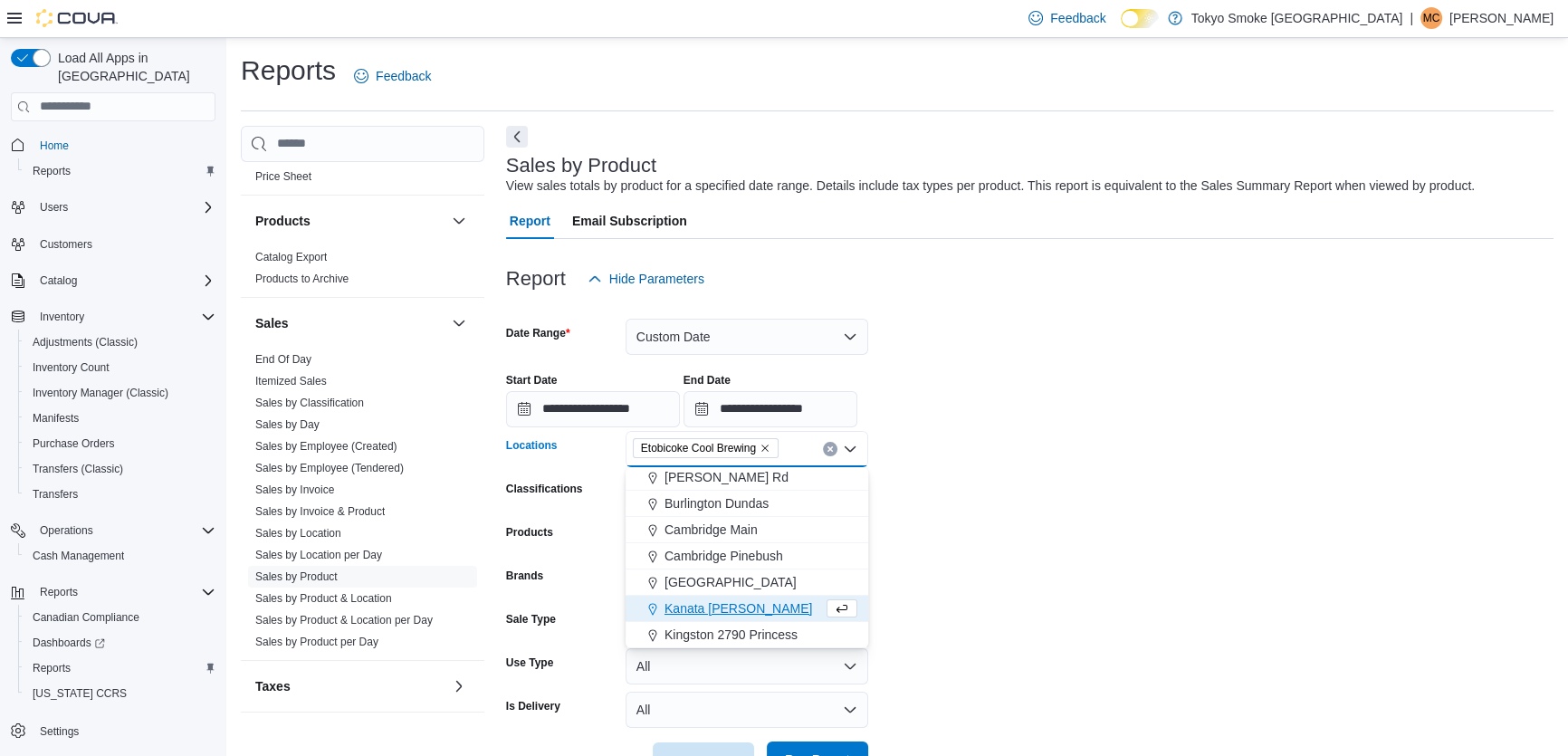
click at [811, 745] on span "Run Report" at bounding box center [817, 759] width 79 height 36
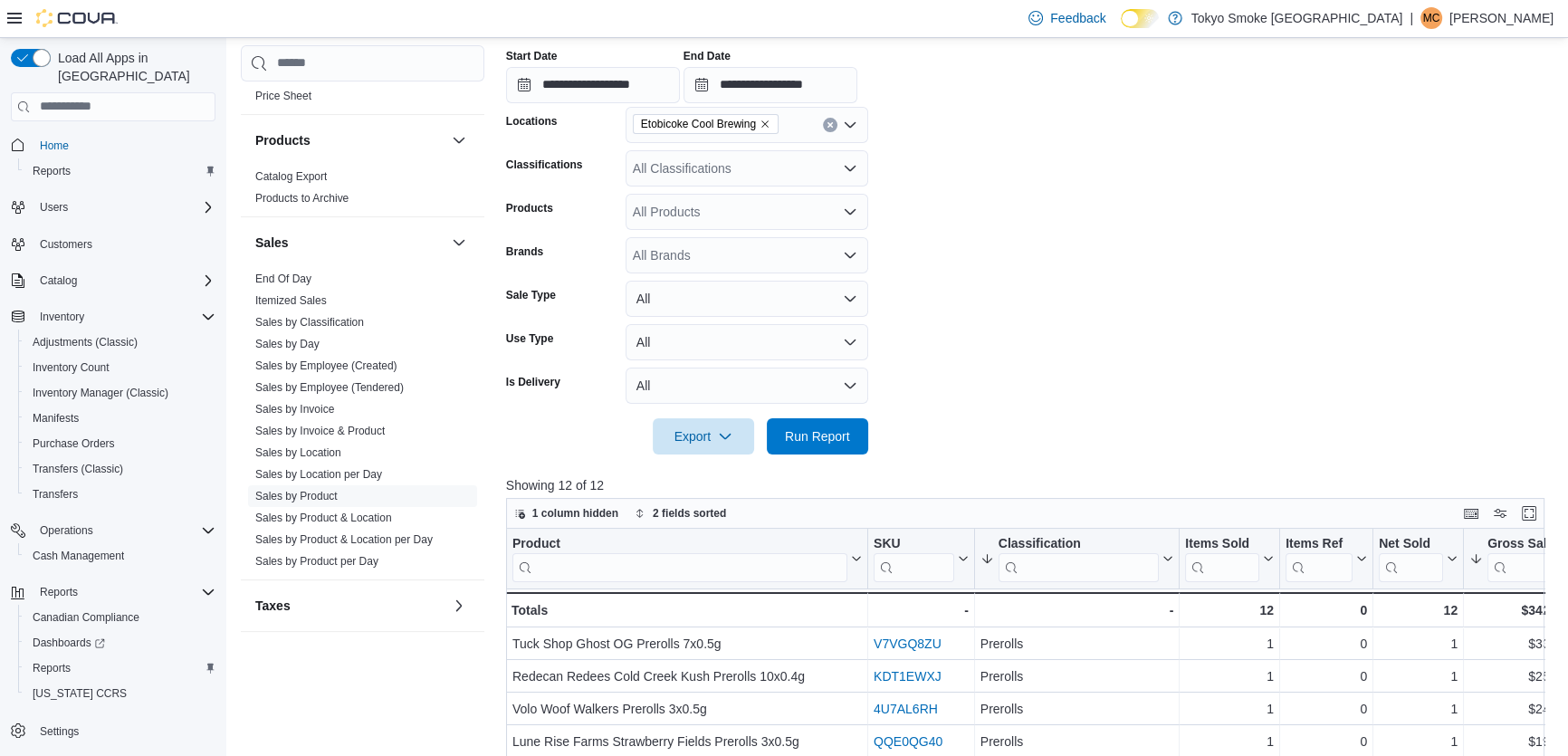
scroll to position [81, 0]
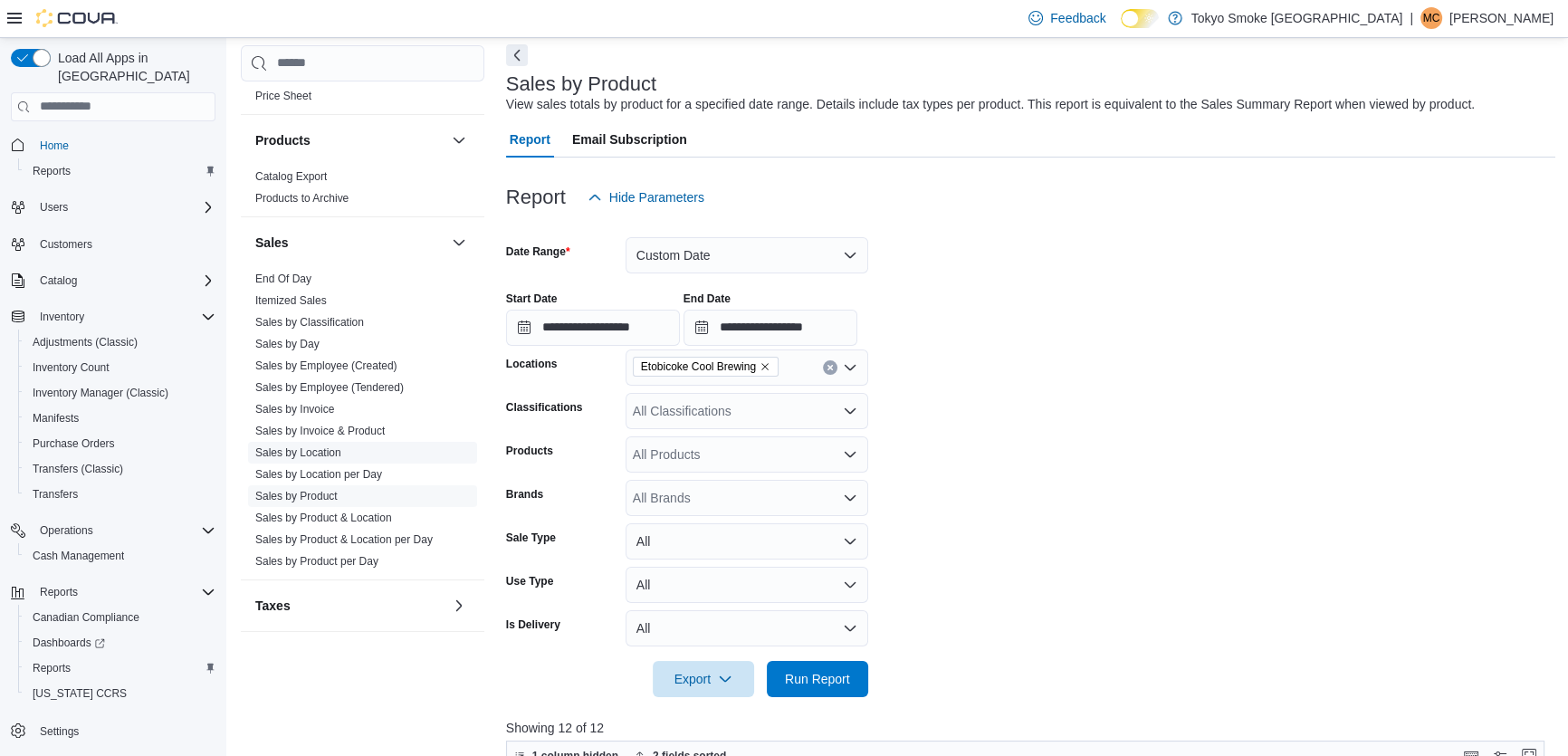
click at [314, 446] on link "Sales by Location" at bounding box center [298, 452] width 86 height 13
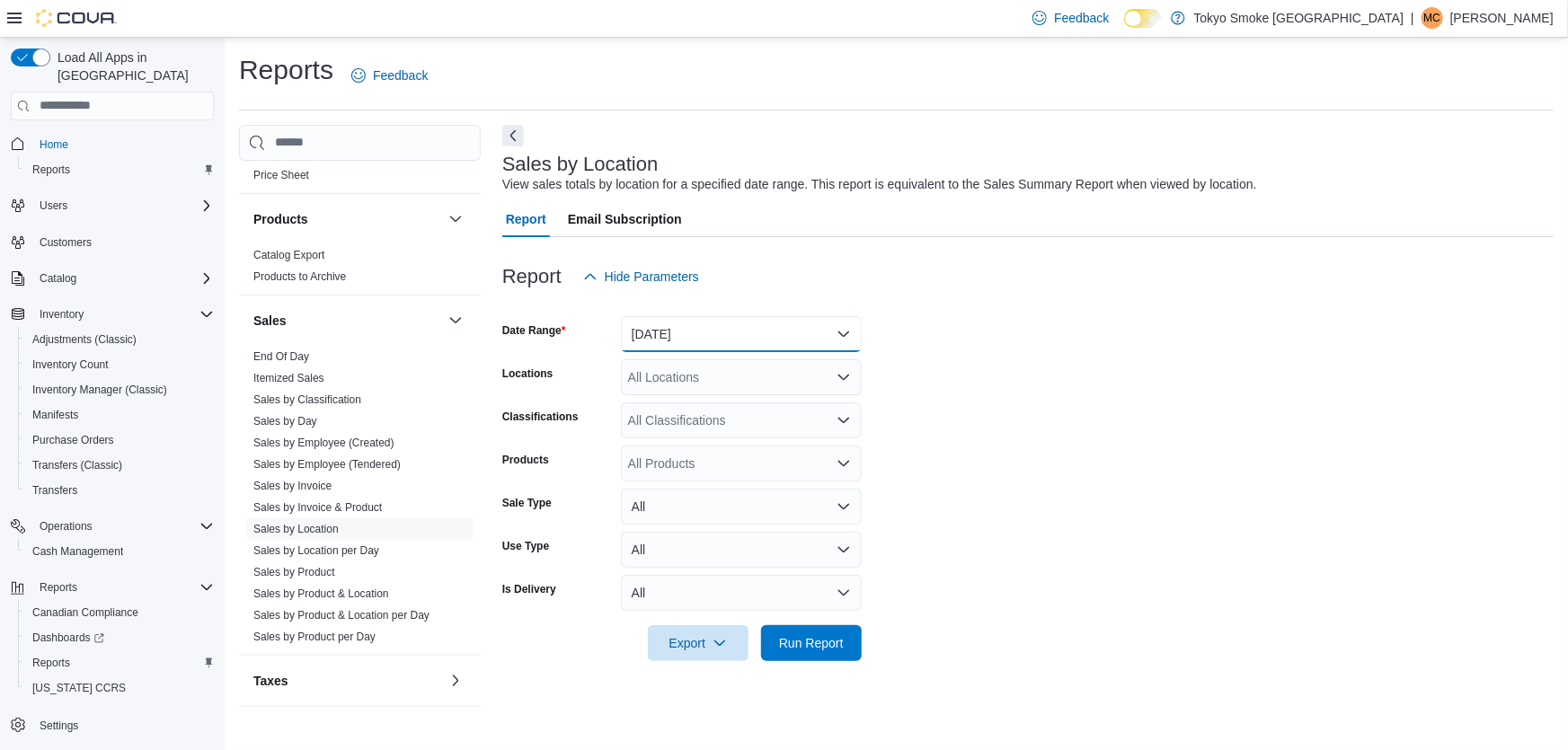
click at [644, 320] on button "Yesterday" at bounding box center [741, 333] width 241 height 36
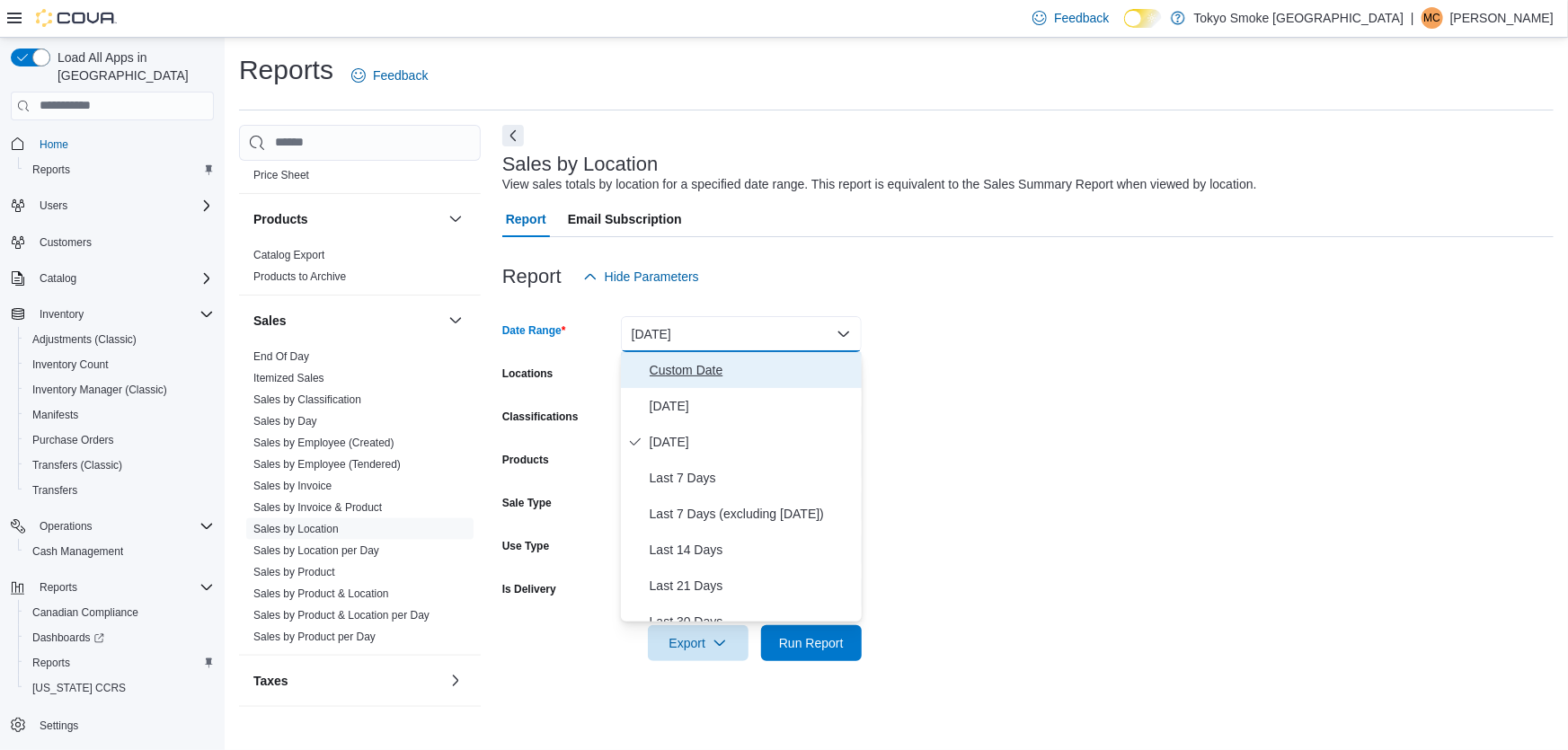
click at [664, 370] on span "Custom Date" at bounding box center [751, 370] width 205 height 21
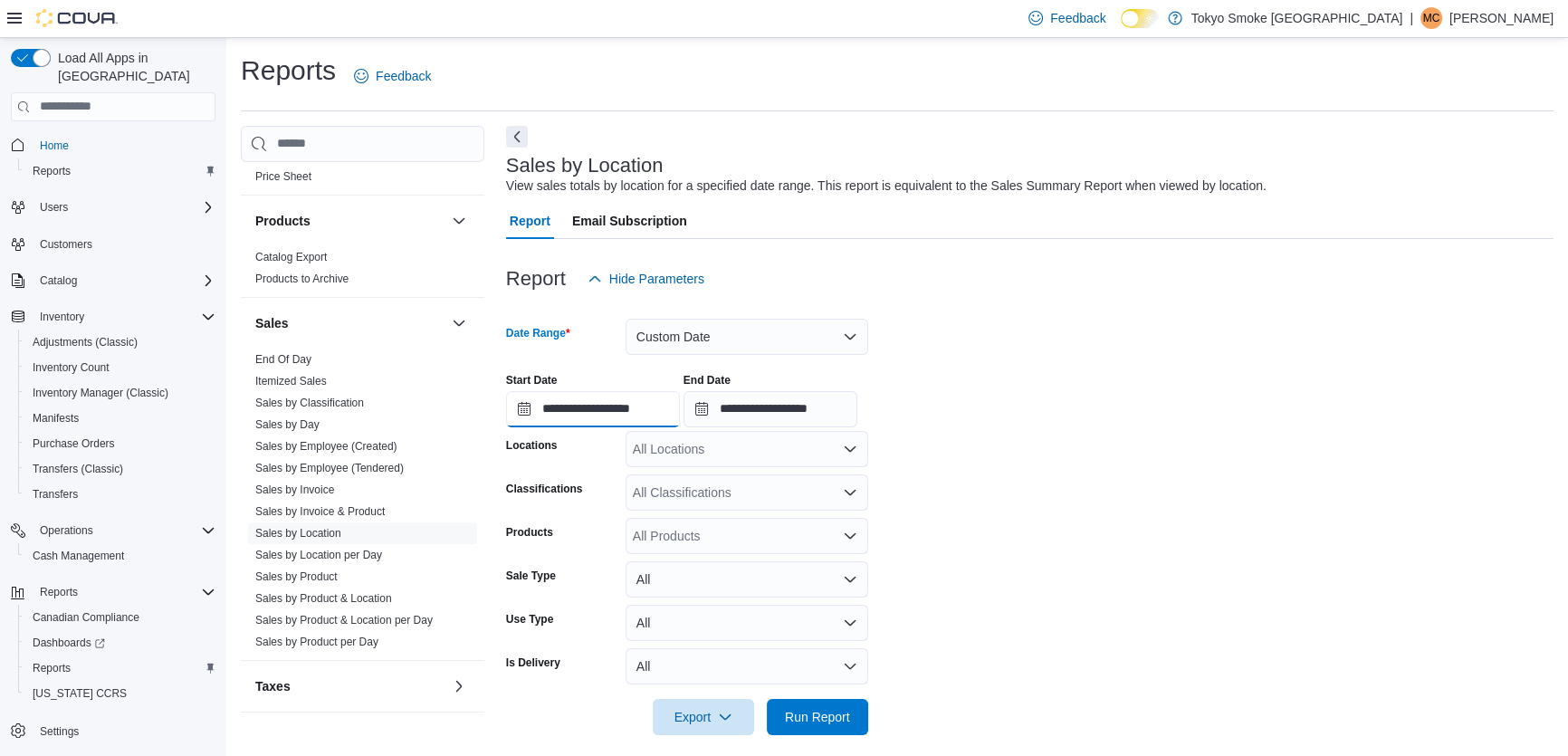
click at [621, 416] on input "**********" at bounding box center [593, 408] width 174 height 36
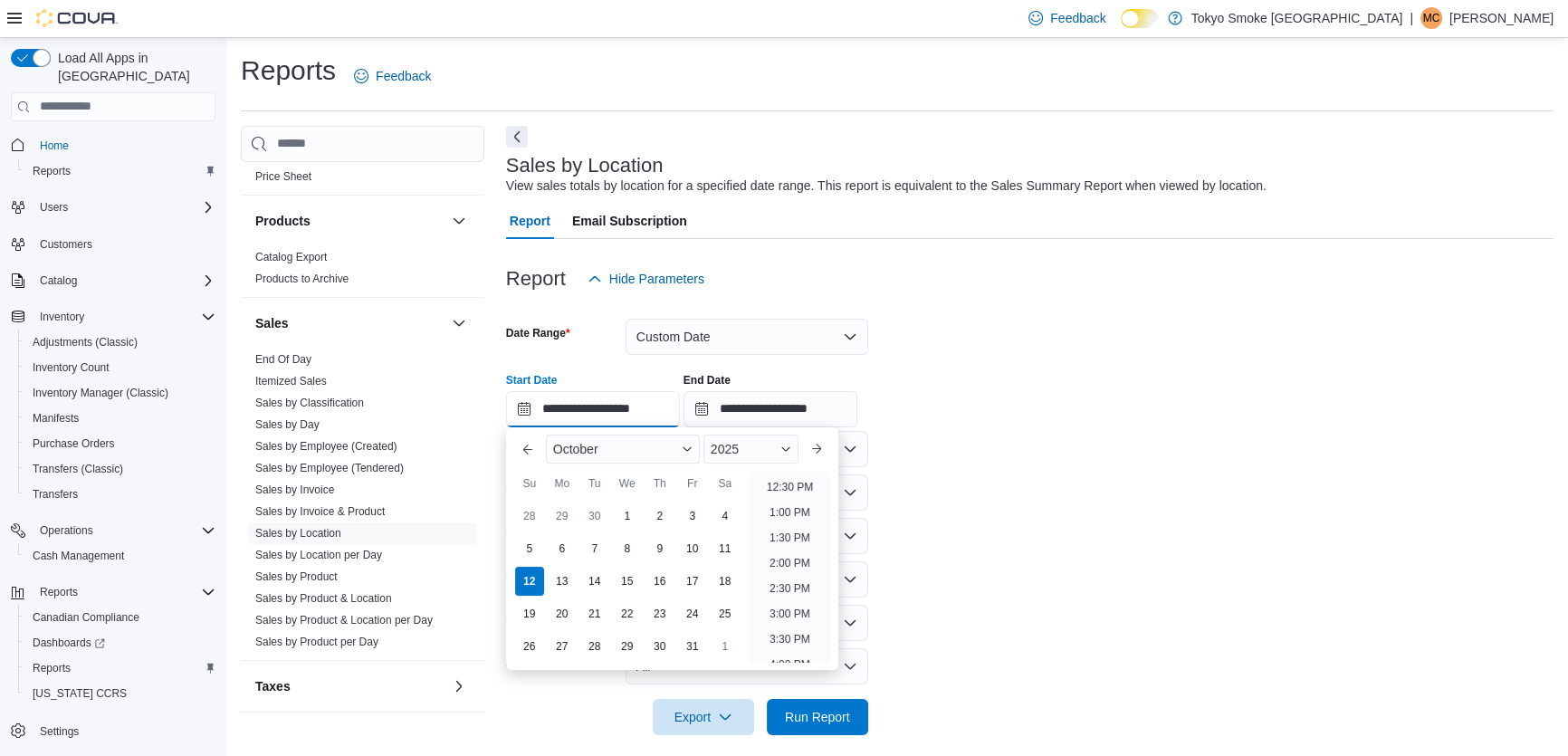
scroll to position [714, 0]
click at [788, 484] on li "2:00 PM" at bounding box center [789, 480] width 55 height 21
type input "**********"
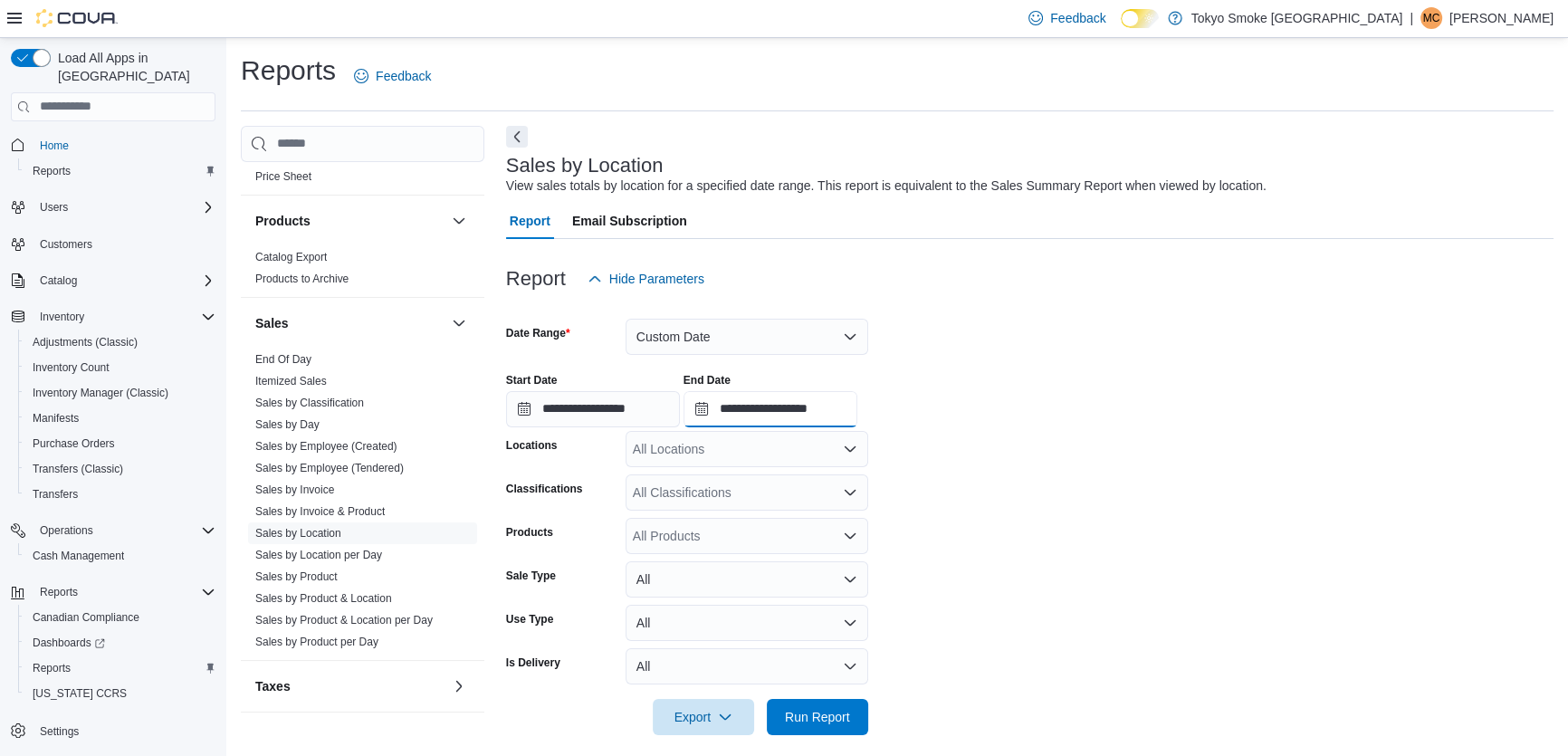
click at [841, 411] on input "**********" at bounding box center [770, 408] width 174 height 36
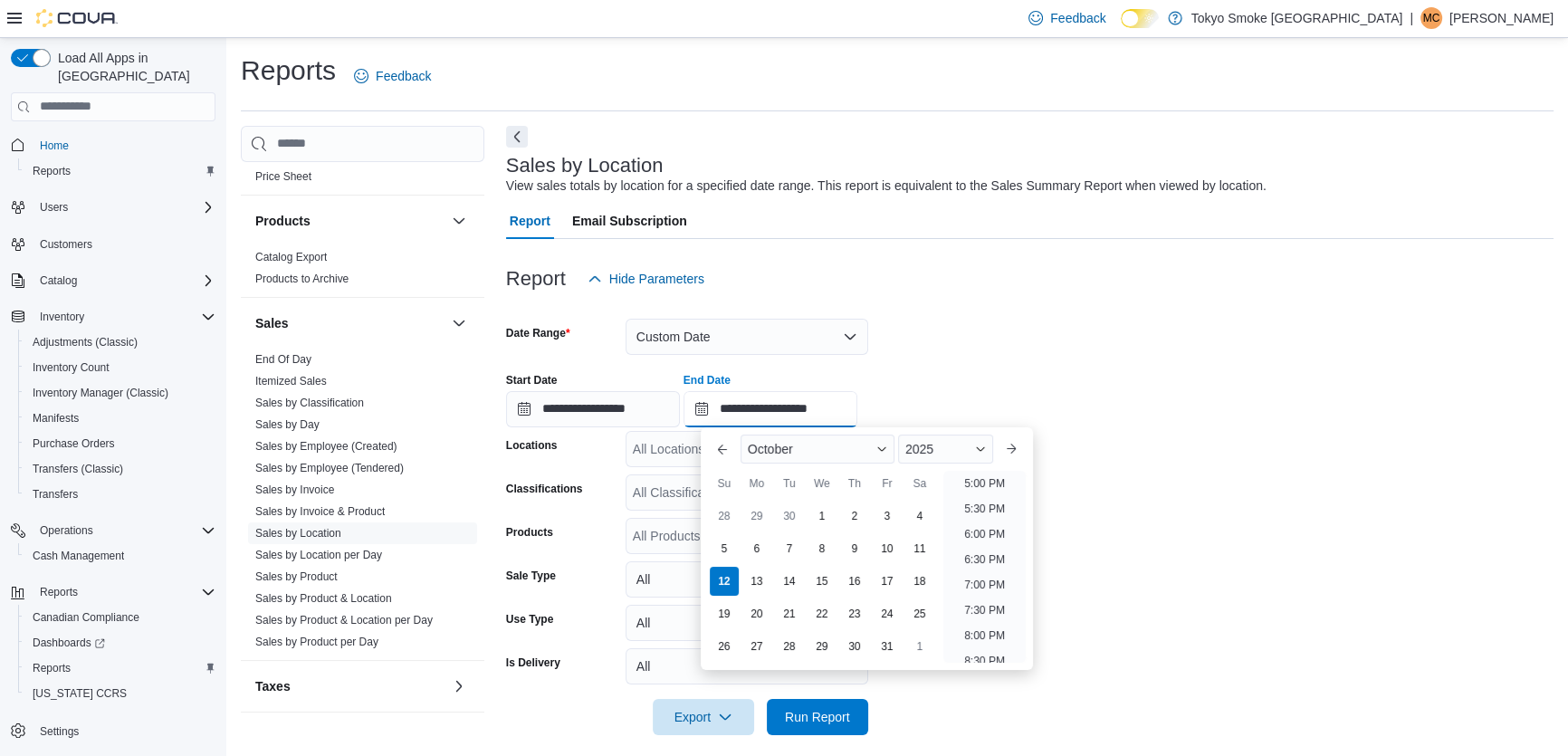
scroll to position [862, 0]
click at [976, 485] on li "5:00 PM" at bounding box center [983, 484] width 55 height 21
type input "**********"
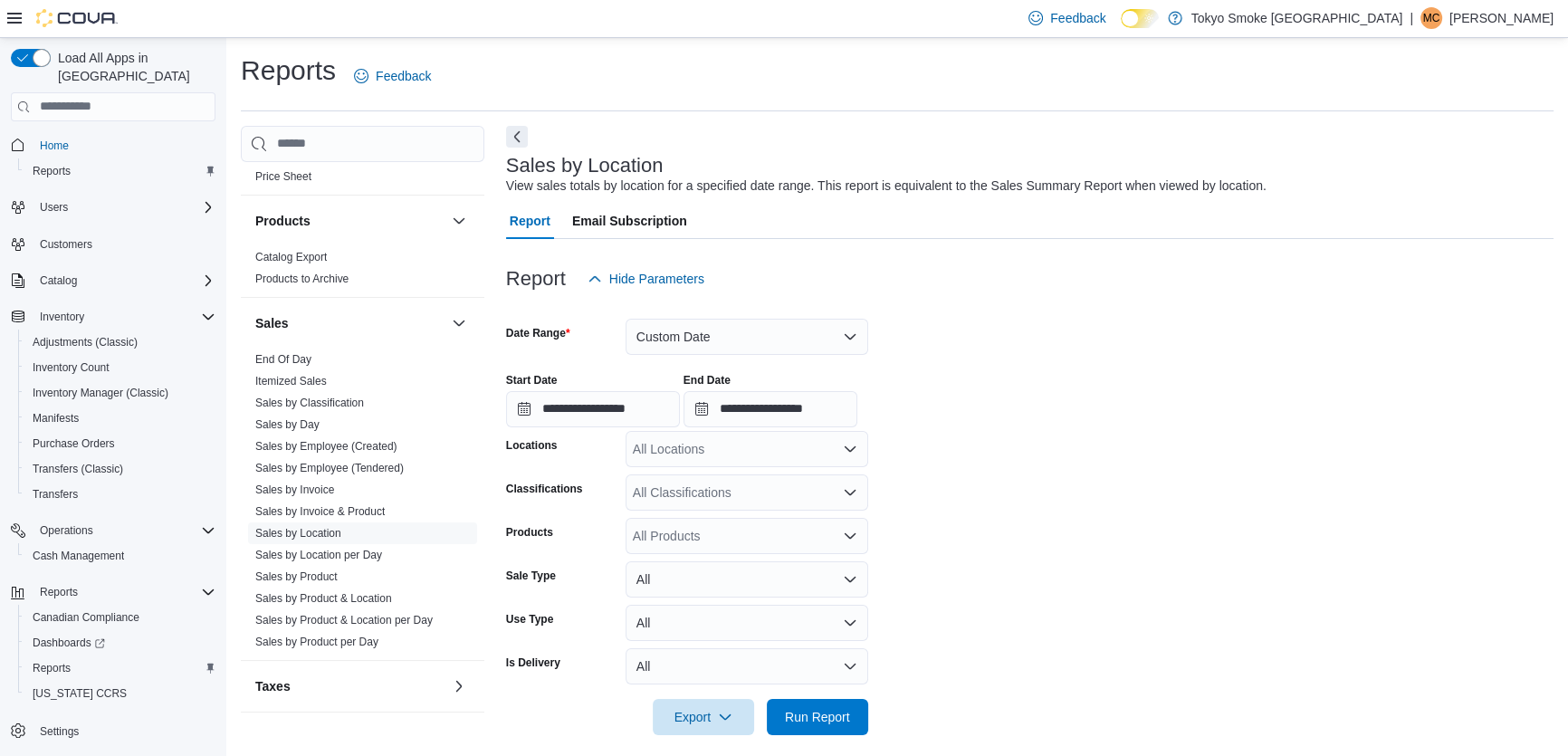
click at [682, 460] on div "All Locations" at bounding box center [746, 448] width 243 height 36
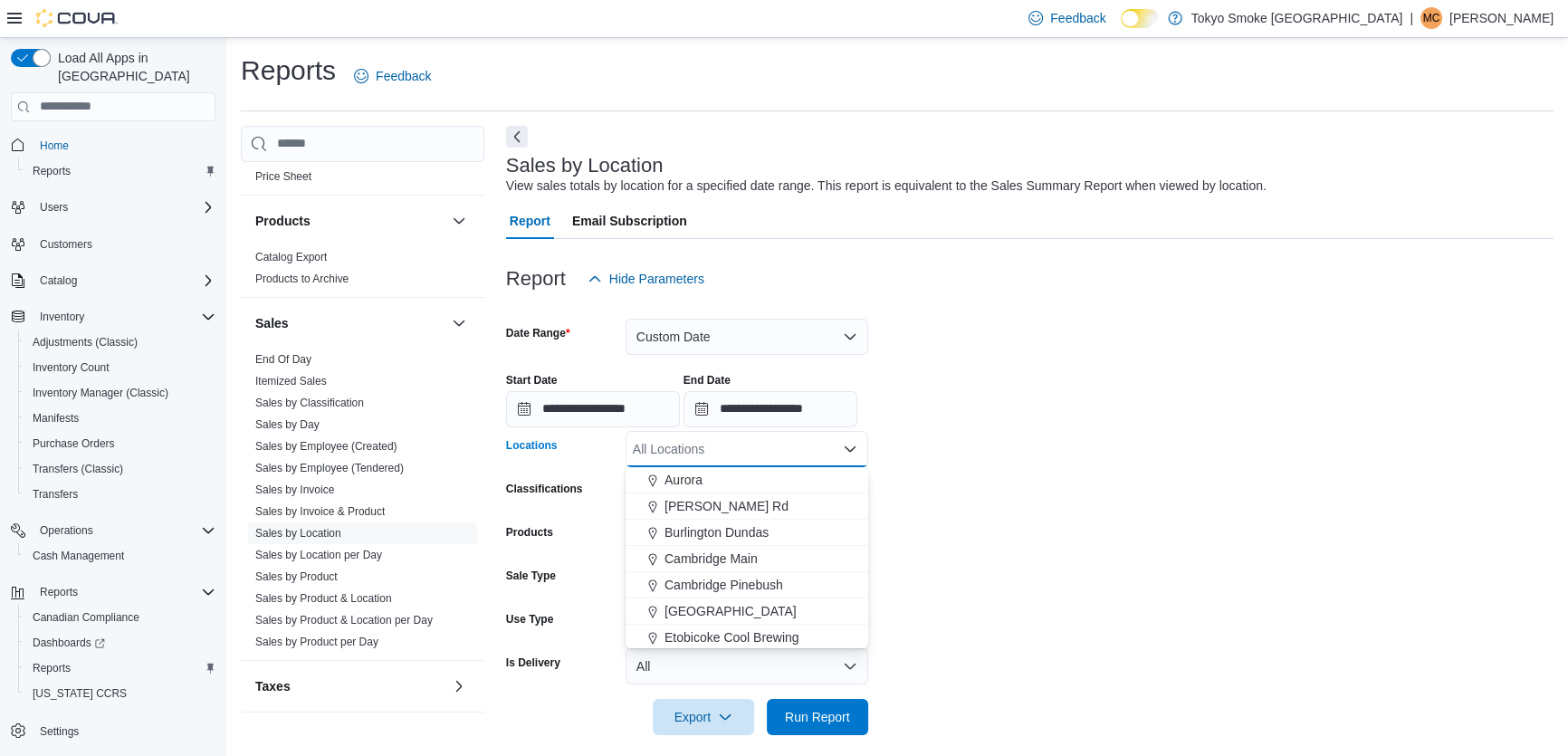
scroll to position [81, 0]
click at [703, 611] on span "Etobicoke Cool Brewing" at bounding box center [731, 608] width 135 height 18
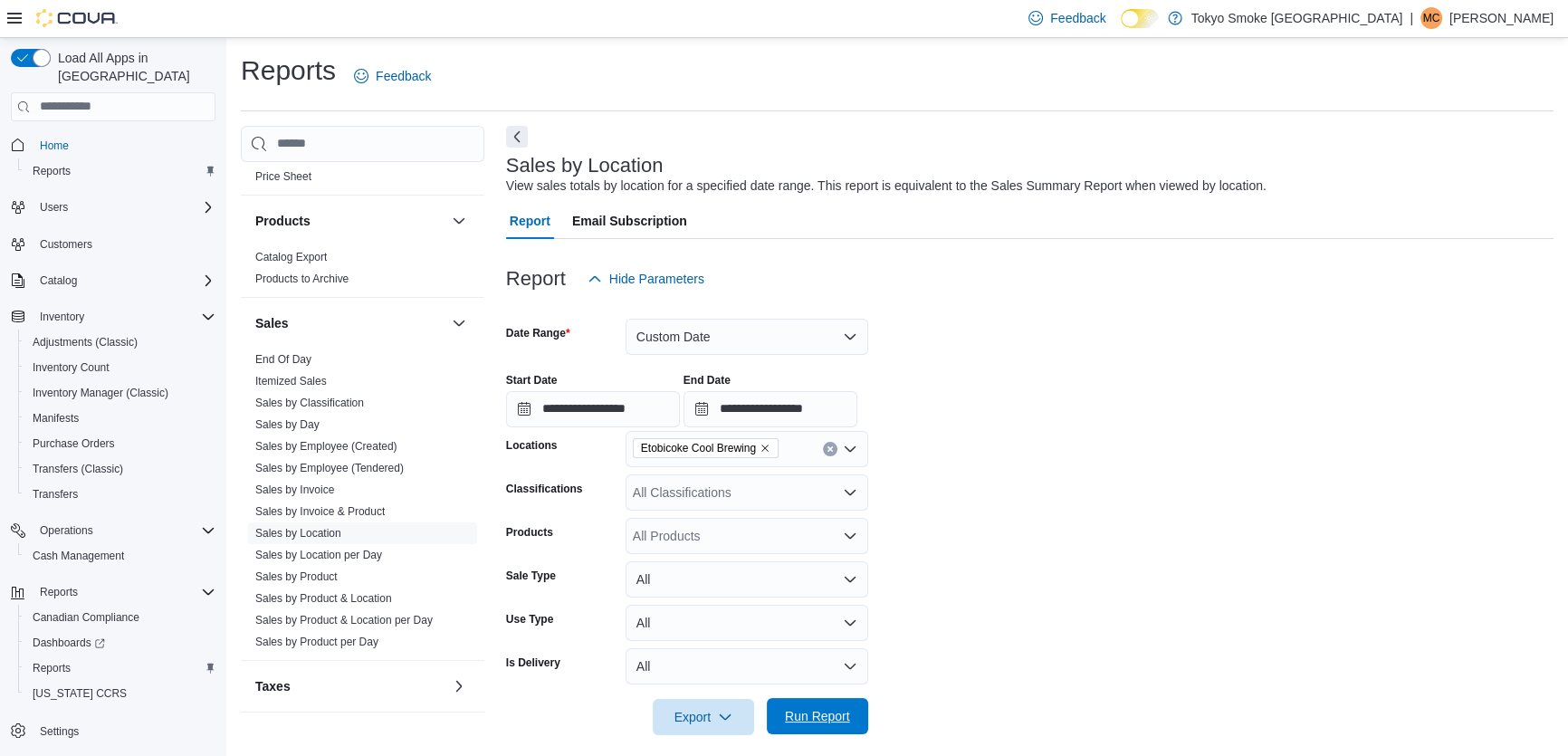
drag, startPoint x: 838, startPoint y: 737, endPoint x: 831, endPoint y: 724, distance: 14.8
click at [835, 732] on div "**********" at bounding box center [1030, 498] width 1047 height 518
click at [829, 719] on span "Run Report" at bounding box center [817, 715] width 65 height 18
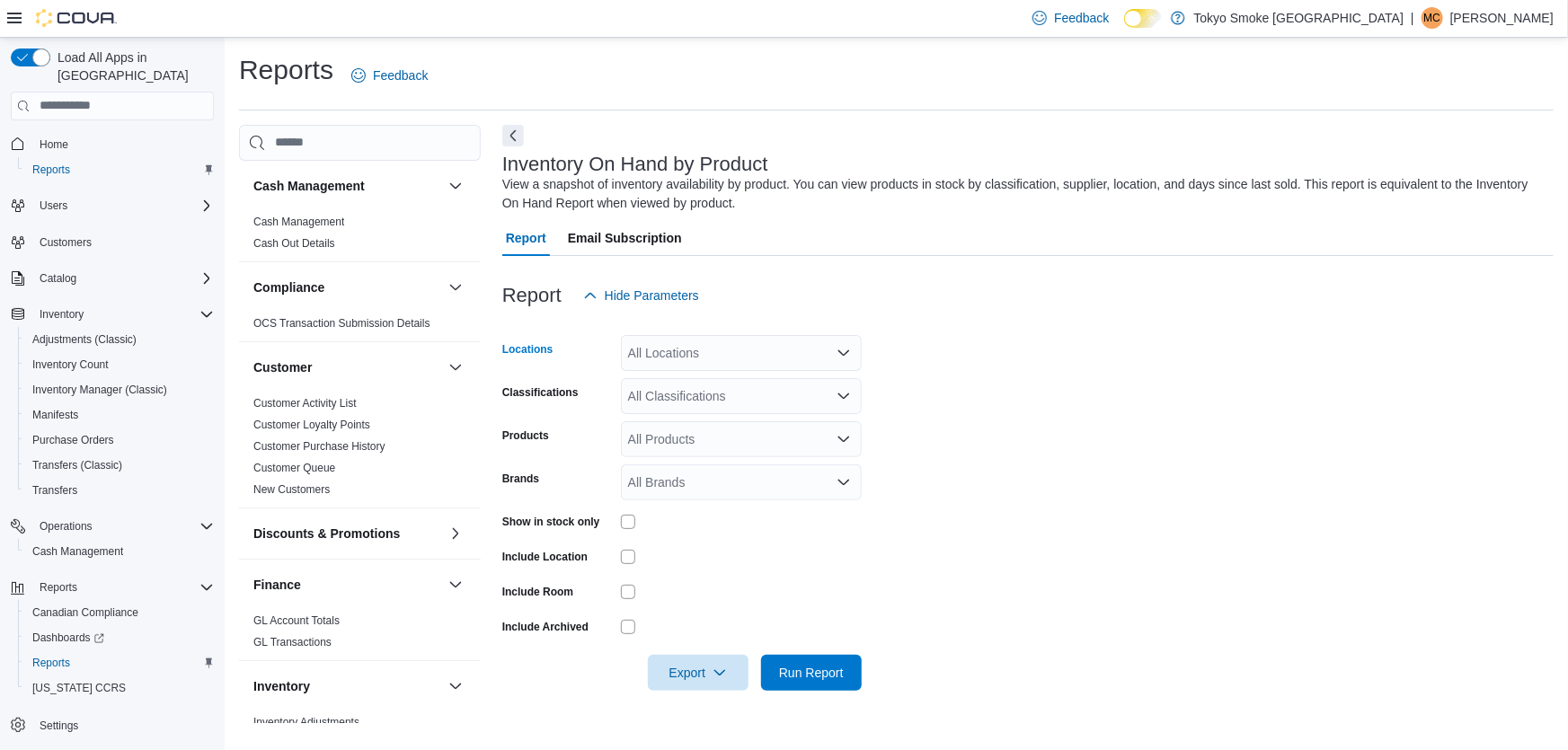
click at [665, 359] on div "All Locations" at bounding box center [741, 352] width 241 height 36
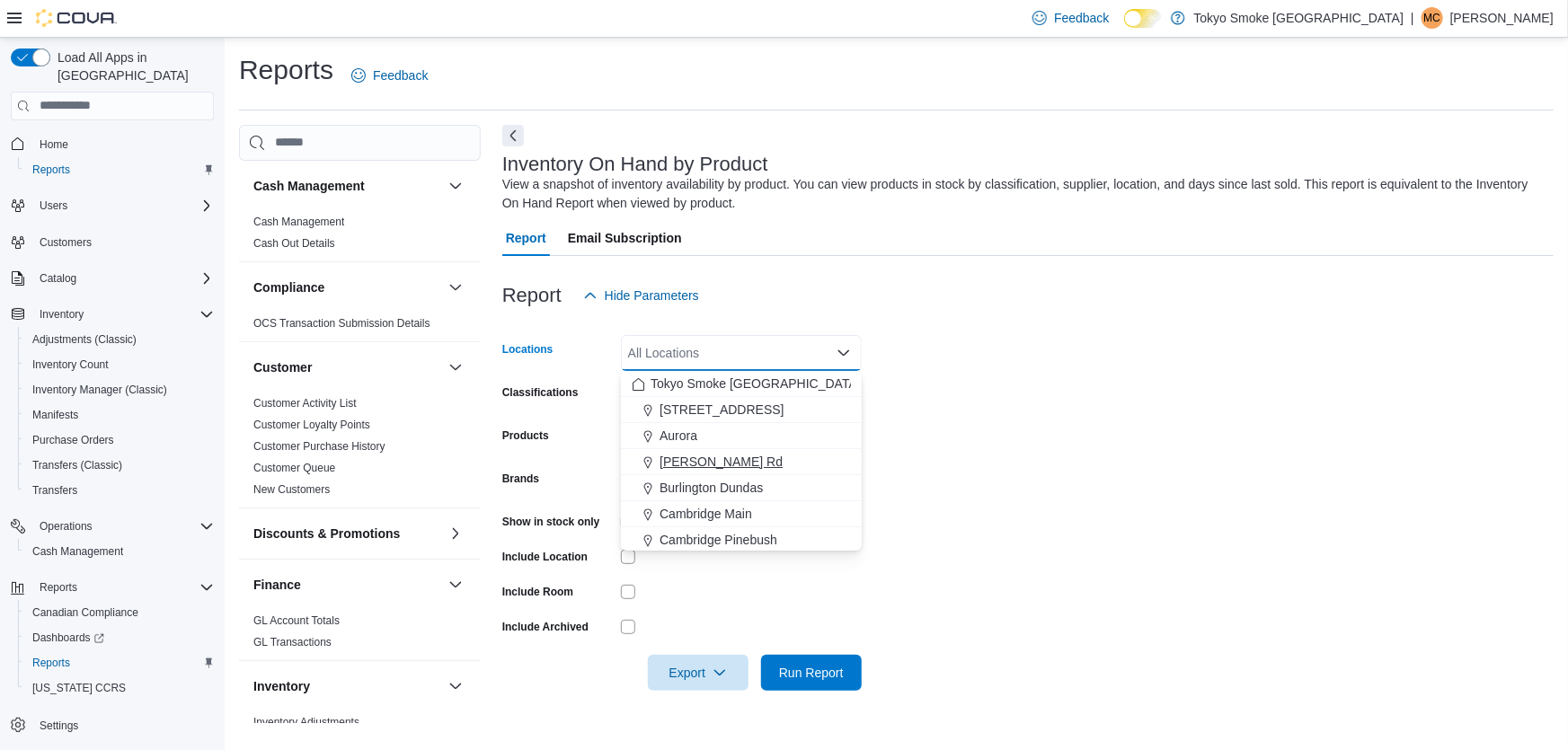
scroll to position [81, 0]
click at [683, 515] on span "Etobicoke Cool Brewing" at bounding box center [725, 511] width 134 height 18
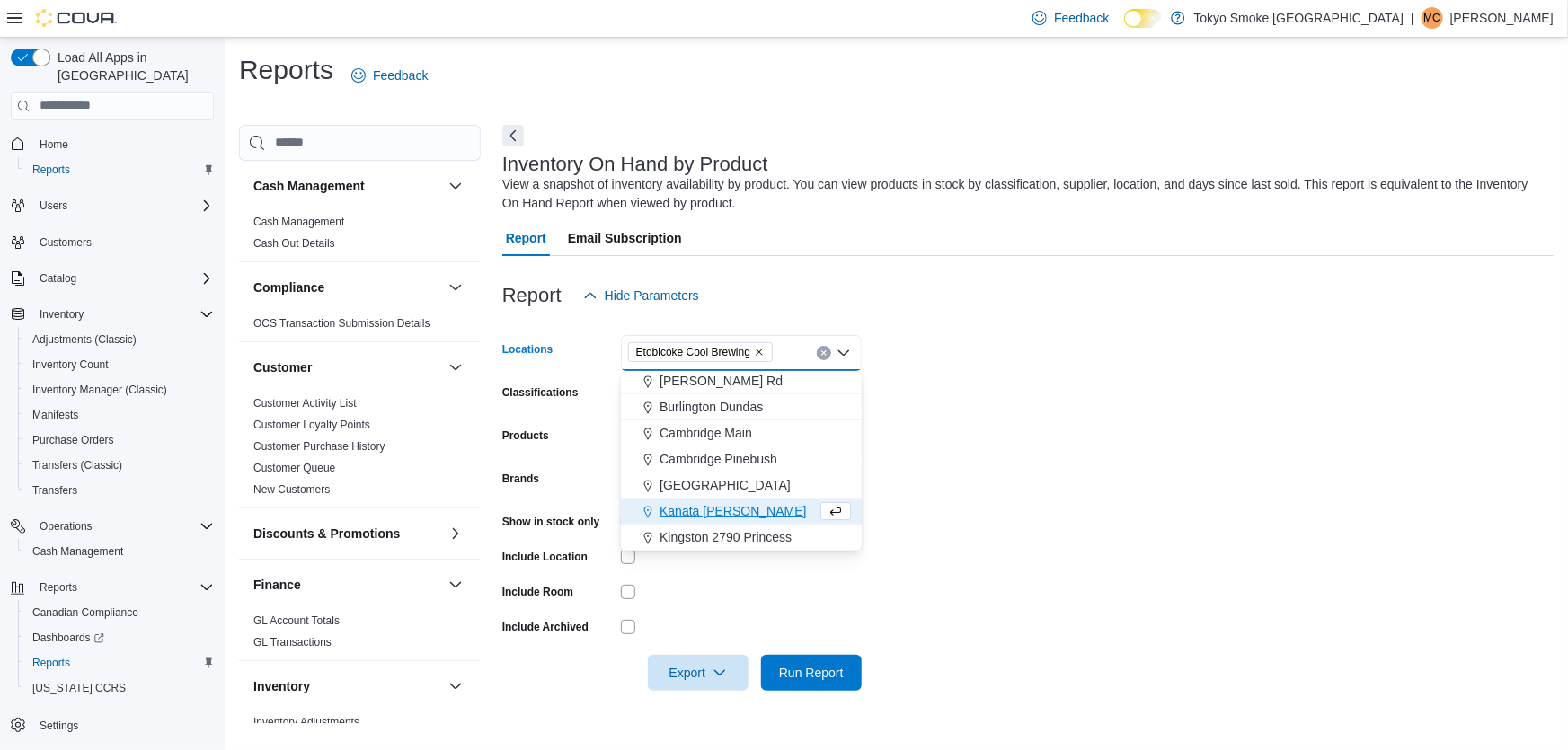
click at [1237, 340] on form "Locations Etobicoke Cool Brewing Combo box. Selected. Etobicoke Cool Brewing. P…" at bounding box center [1028, 501] width 1051 height 377
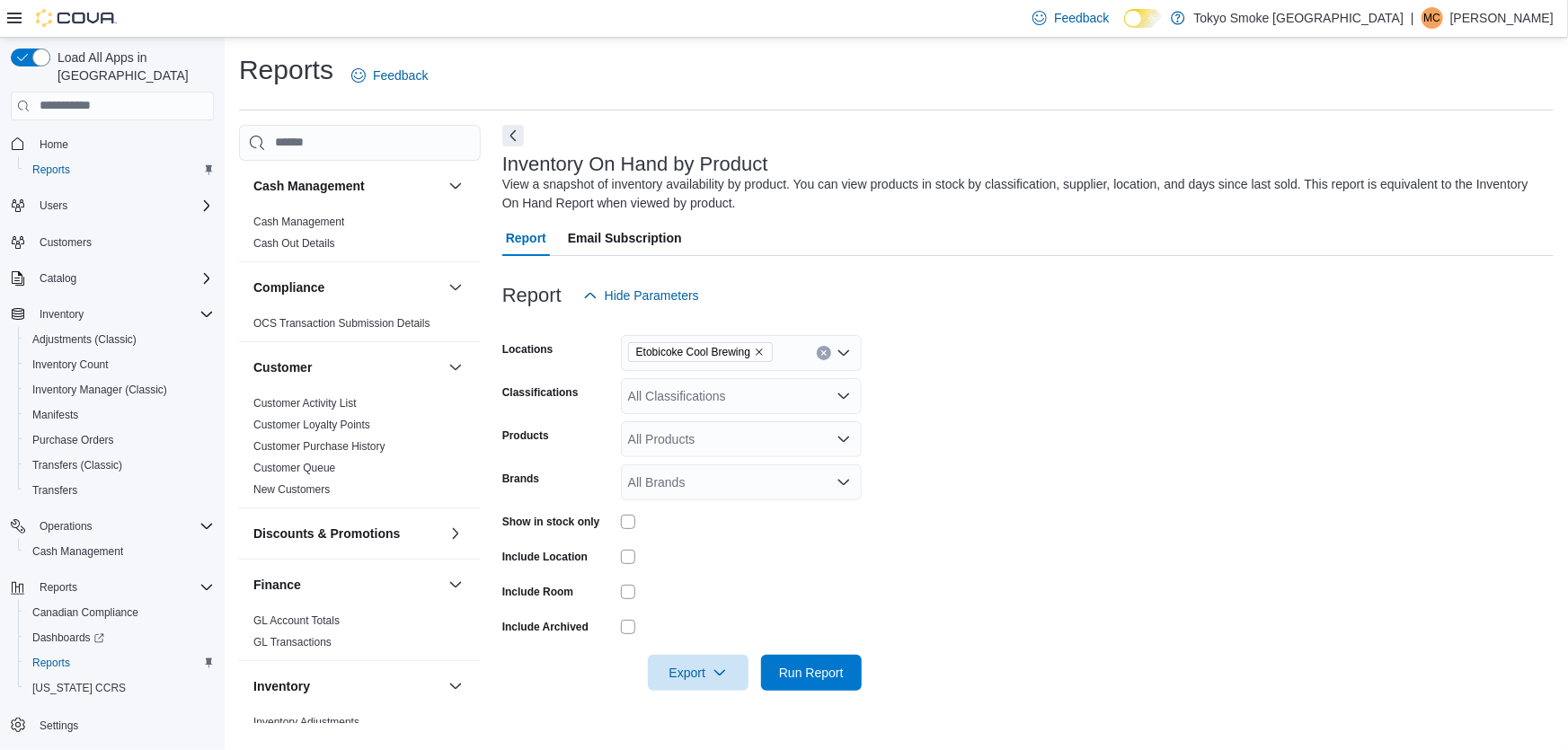
click at [772, 396] on div "All Classifications" at bounding box center [741, 396] width 241 height 36
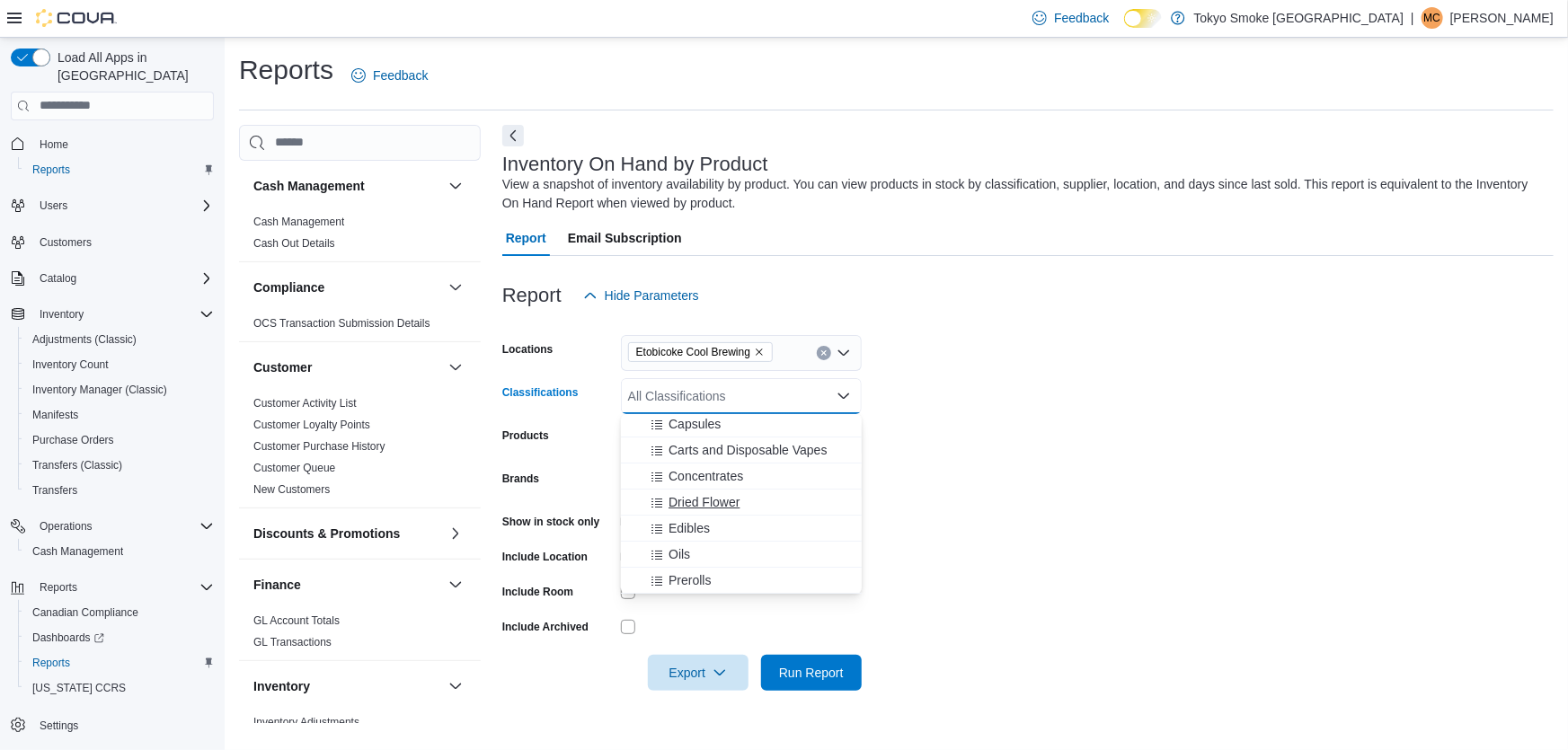
click at [670, 501] on span "Dried Flower" at bounding box center [704, 501] width 71 height 18
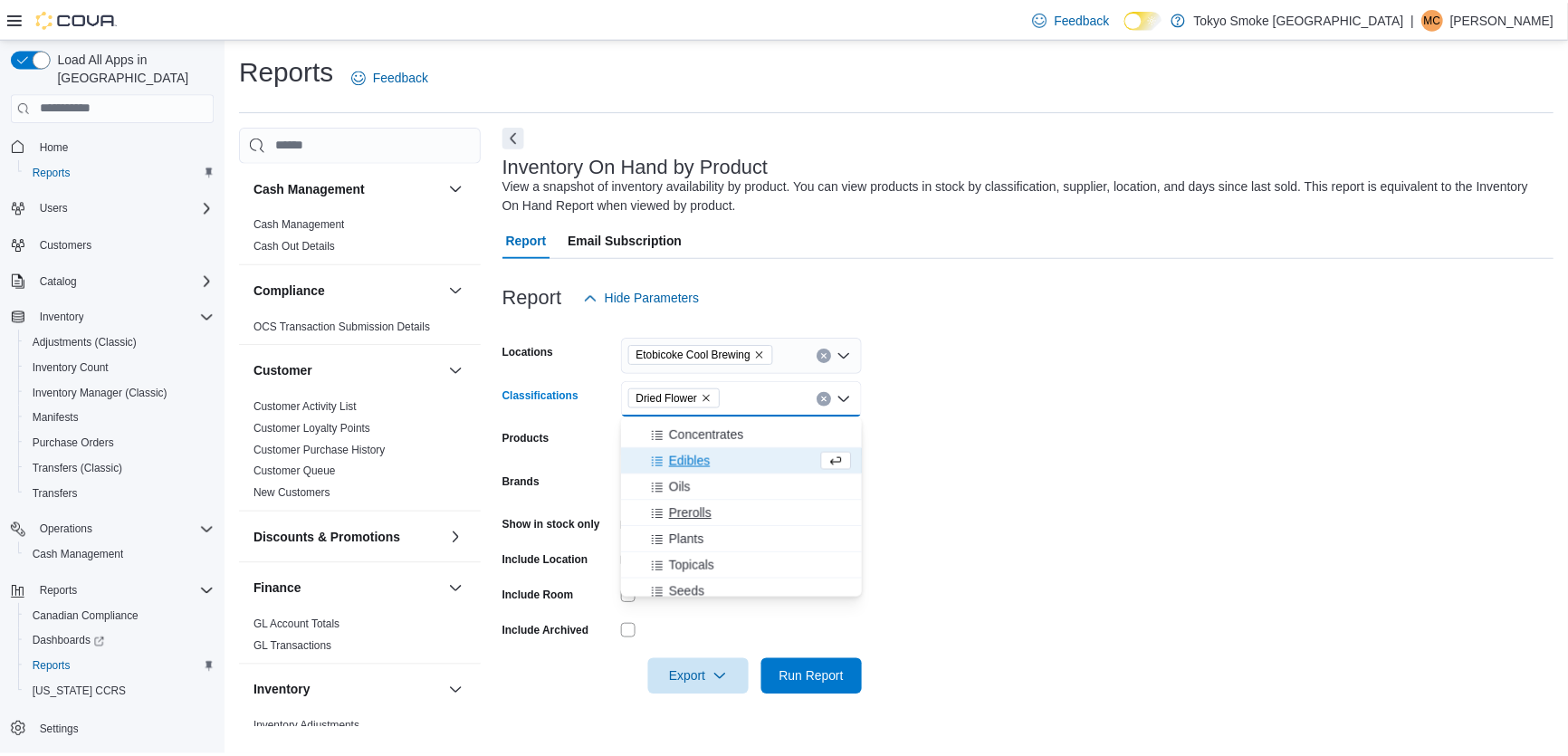
scroll to position [164, 0]
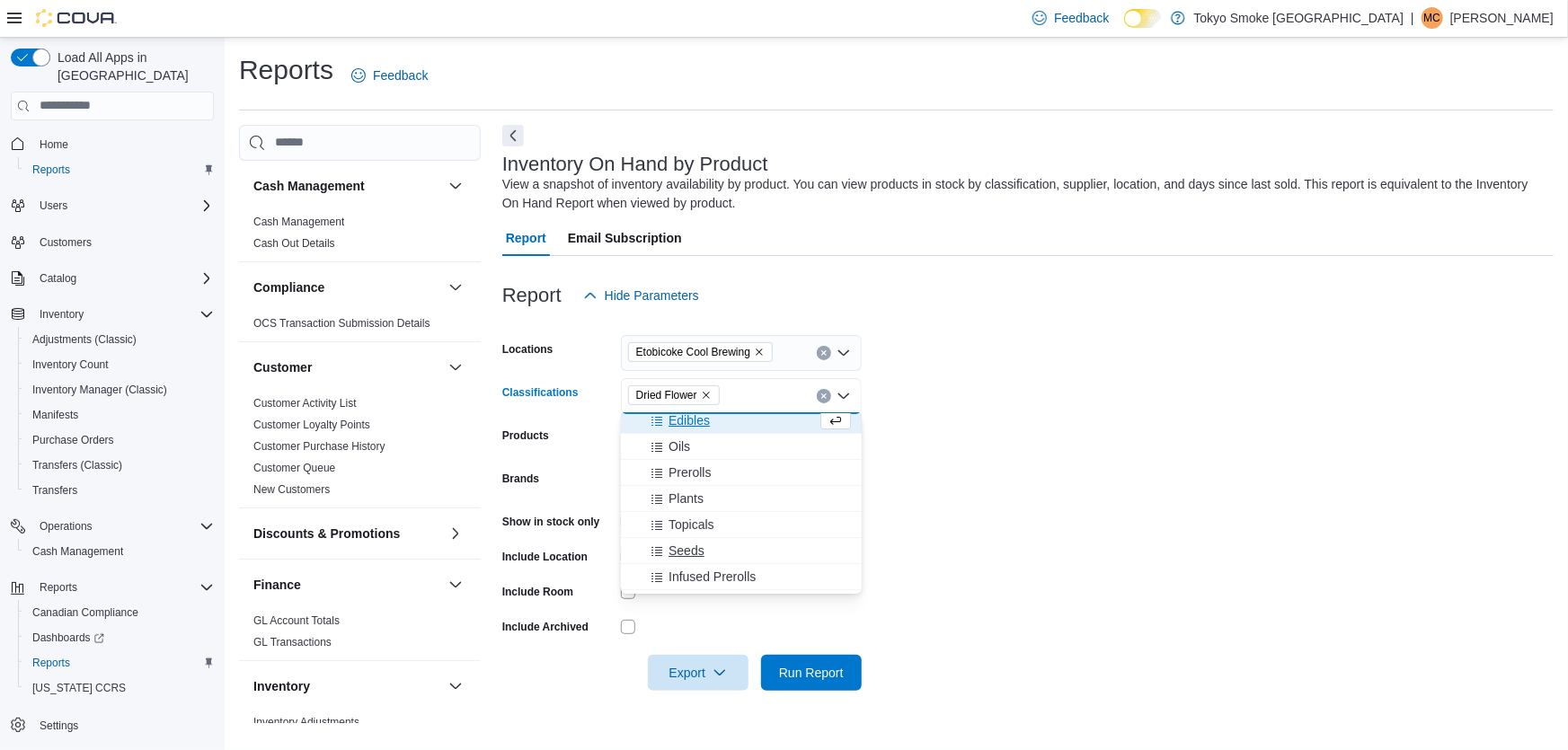
click at [690, 546] on span "Seeds" at bounding box center [686, 550] width 36 height 18
click at [700, 498] on span "Plants" at bounding box center [686, 498] width 35 height 18
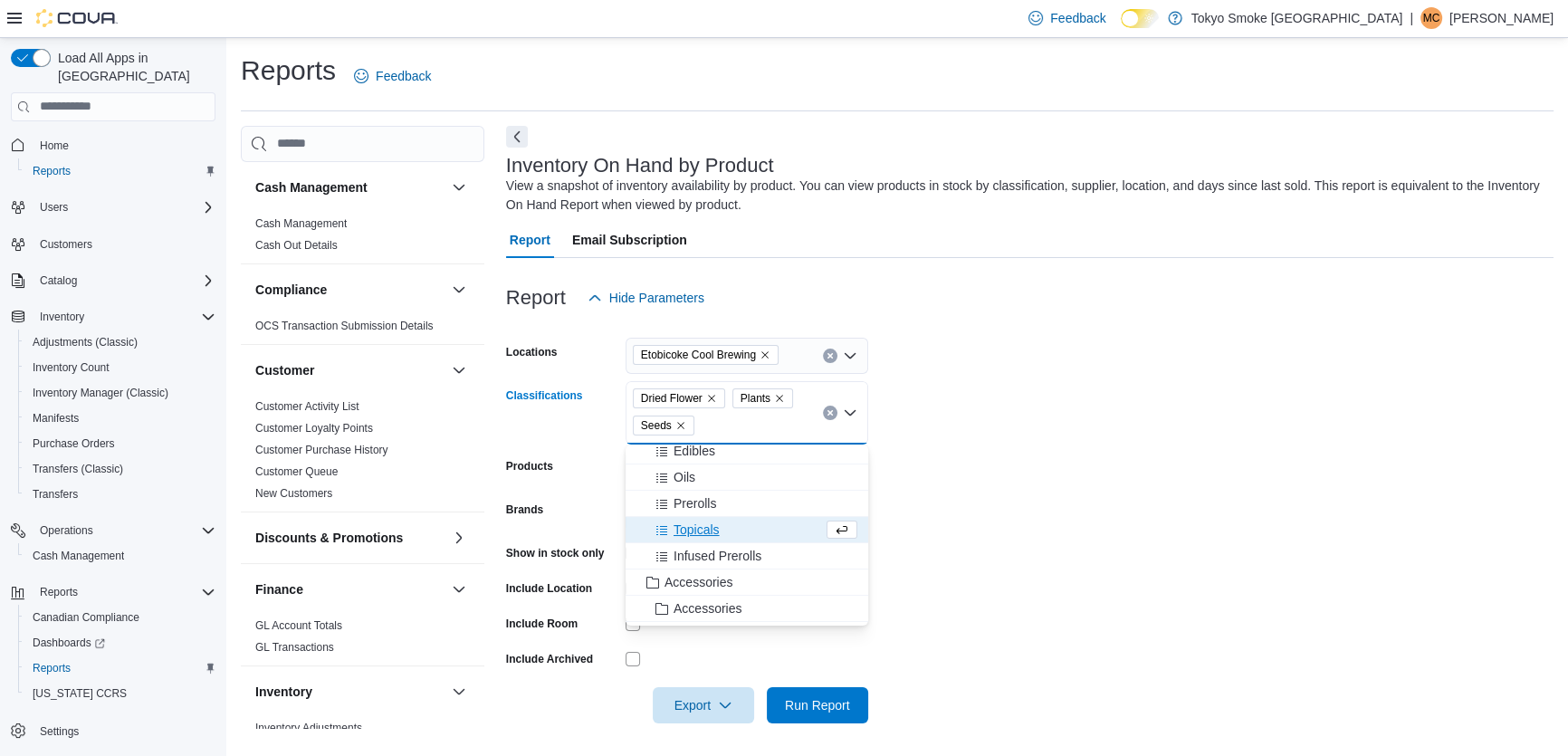
click at [942, 452] on form "Locations Etobicoke Cool Brewing Classifications Dried Flower Plants Seeds Comb…" at bounding box center [1030, 519] width 1047 height 408
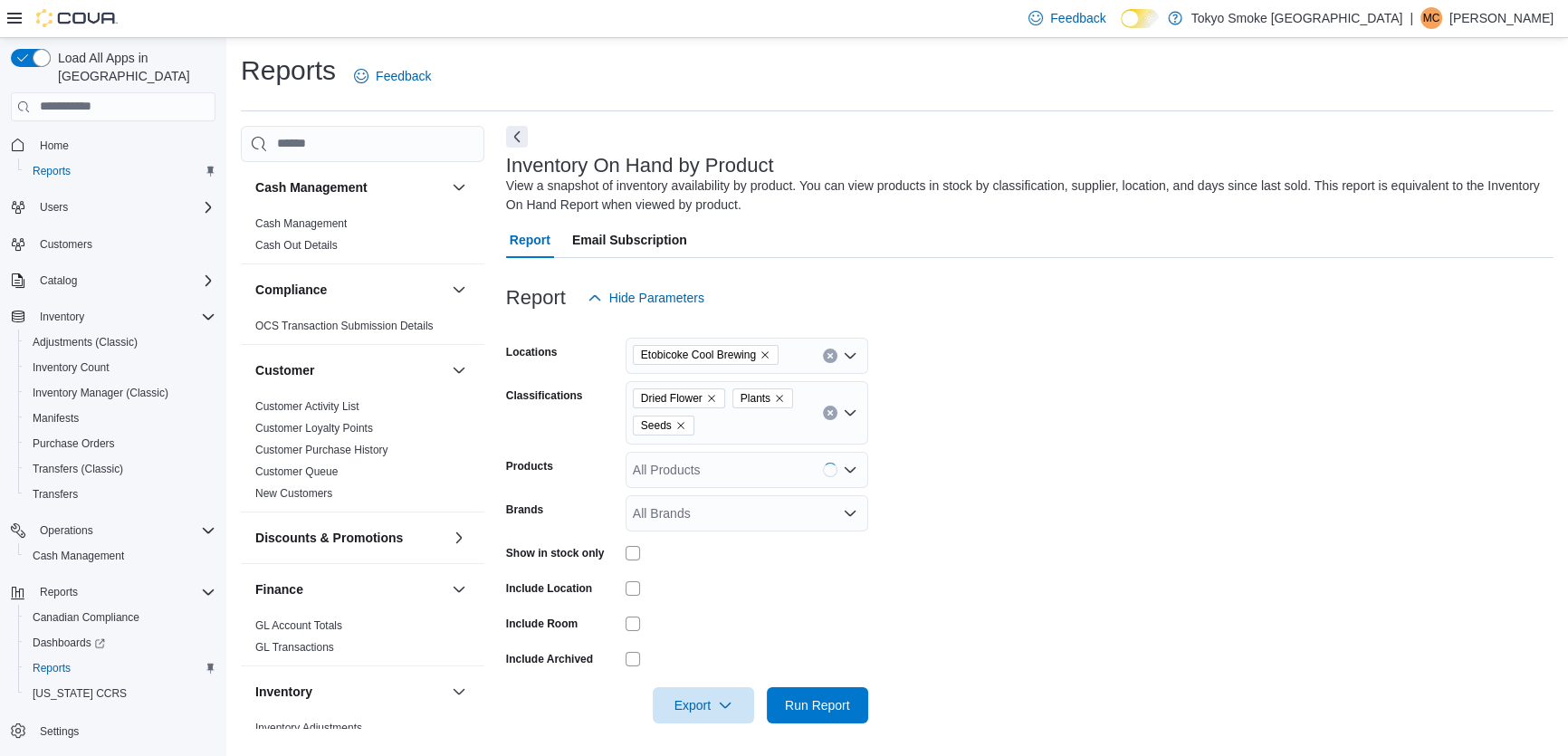
scroll to position [2, 0]
click at [815, 707] on span "Run Report" at bounding box center [817, 702] width 65 height 18
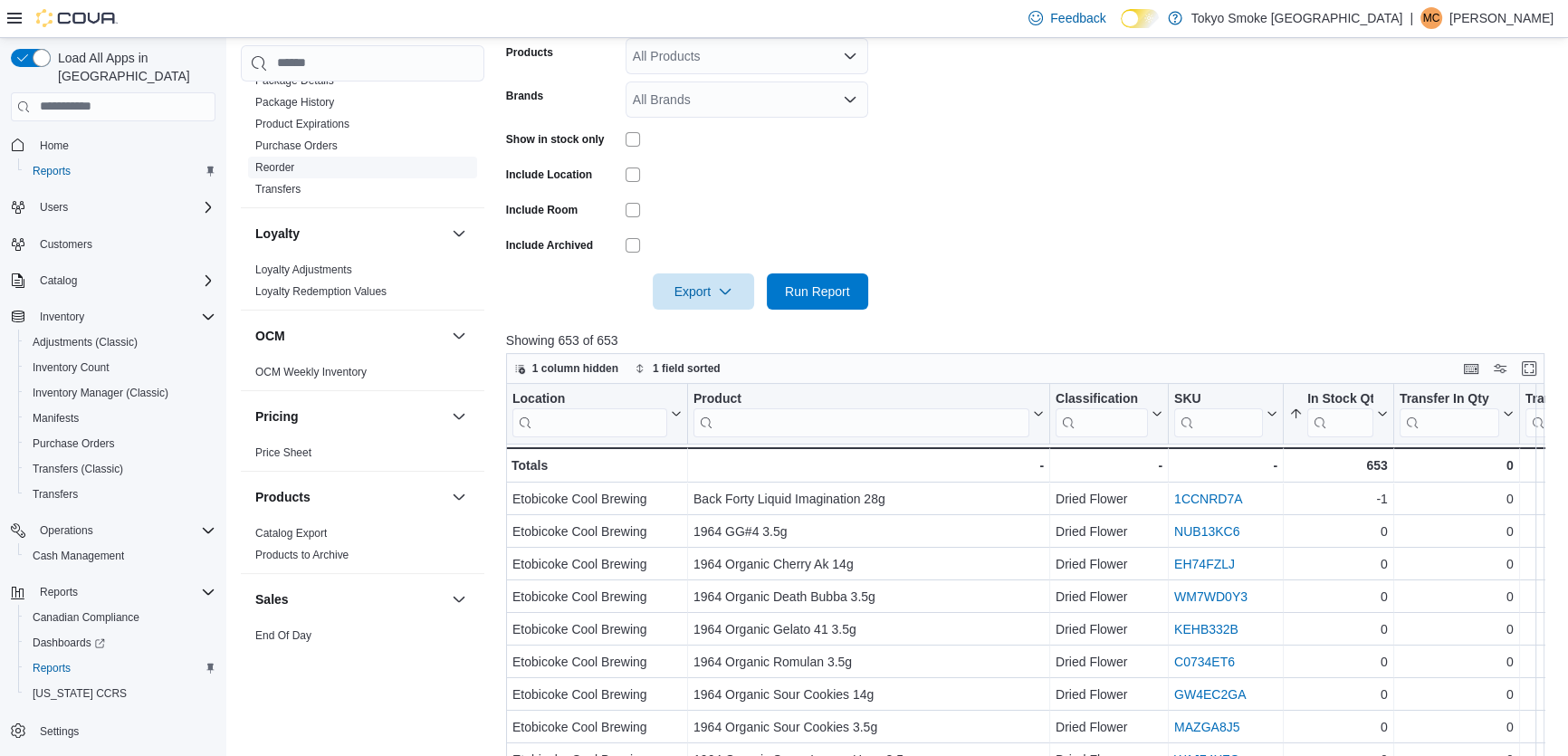
scroll to position [823, 0]
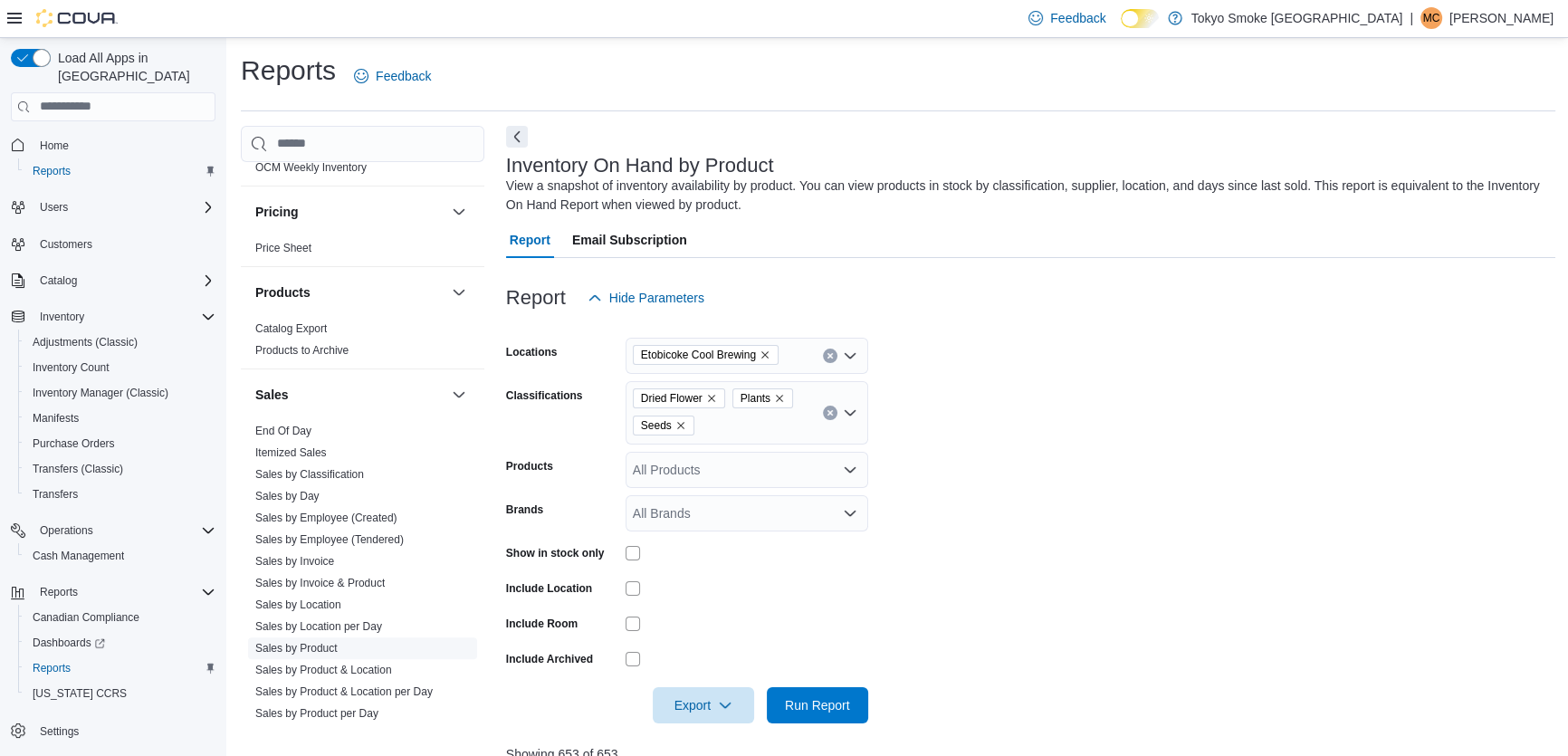
scroll to position [1053, 0]
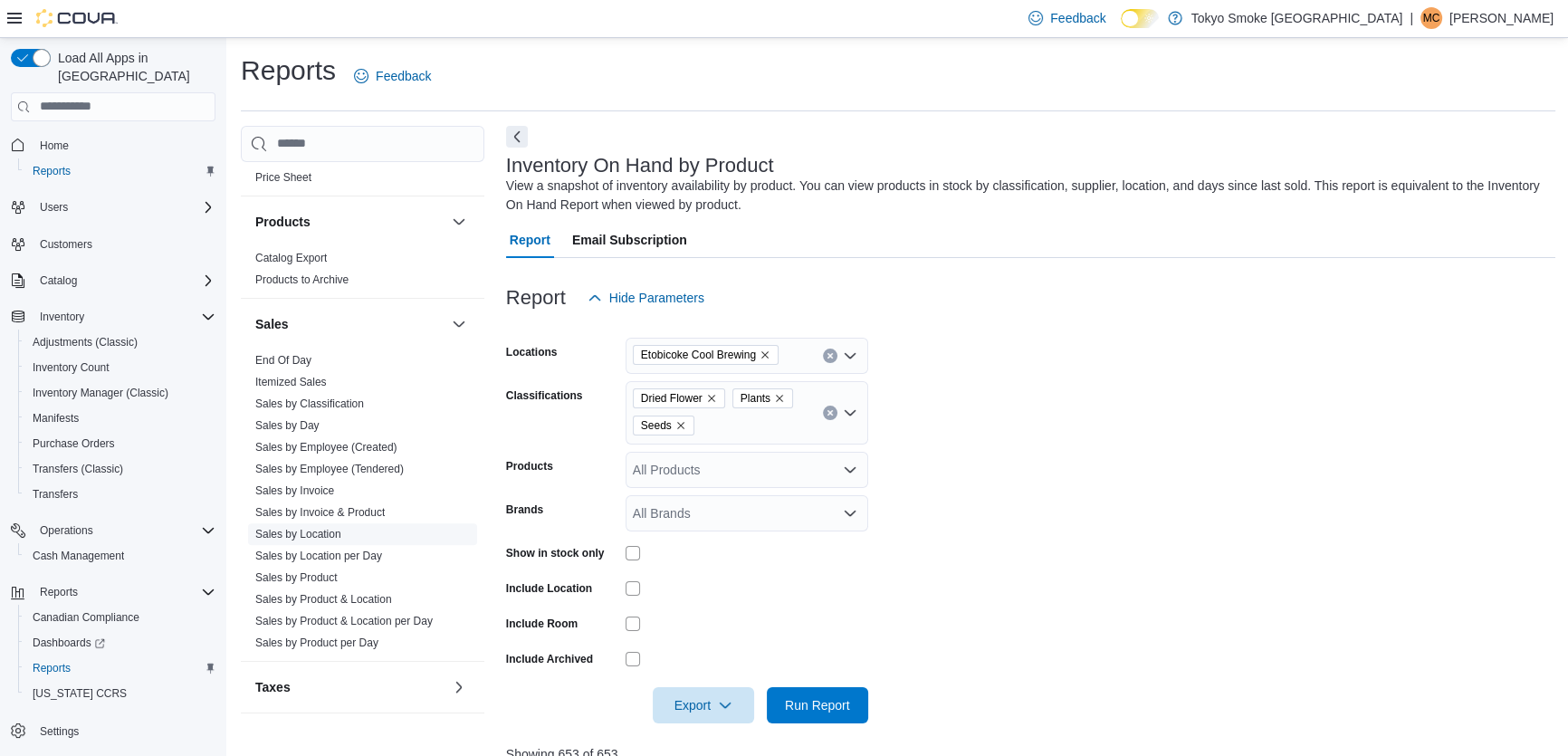
click at [281, 529] on link "Sales by Location" at bounding box center [298, 533] width 86 height 13
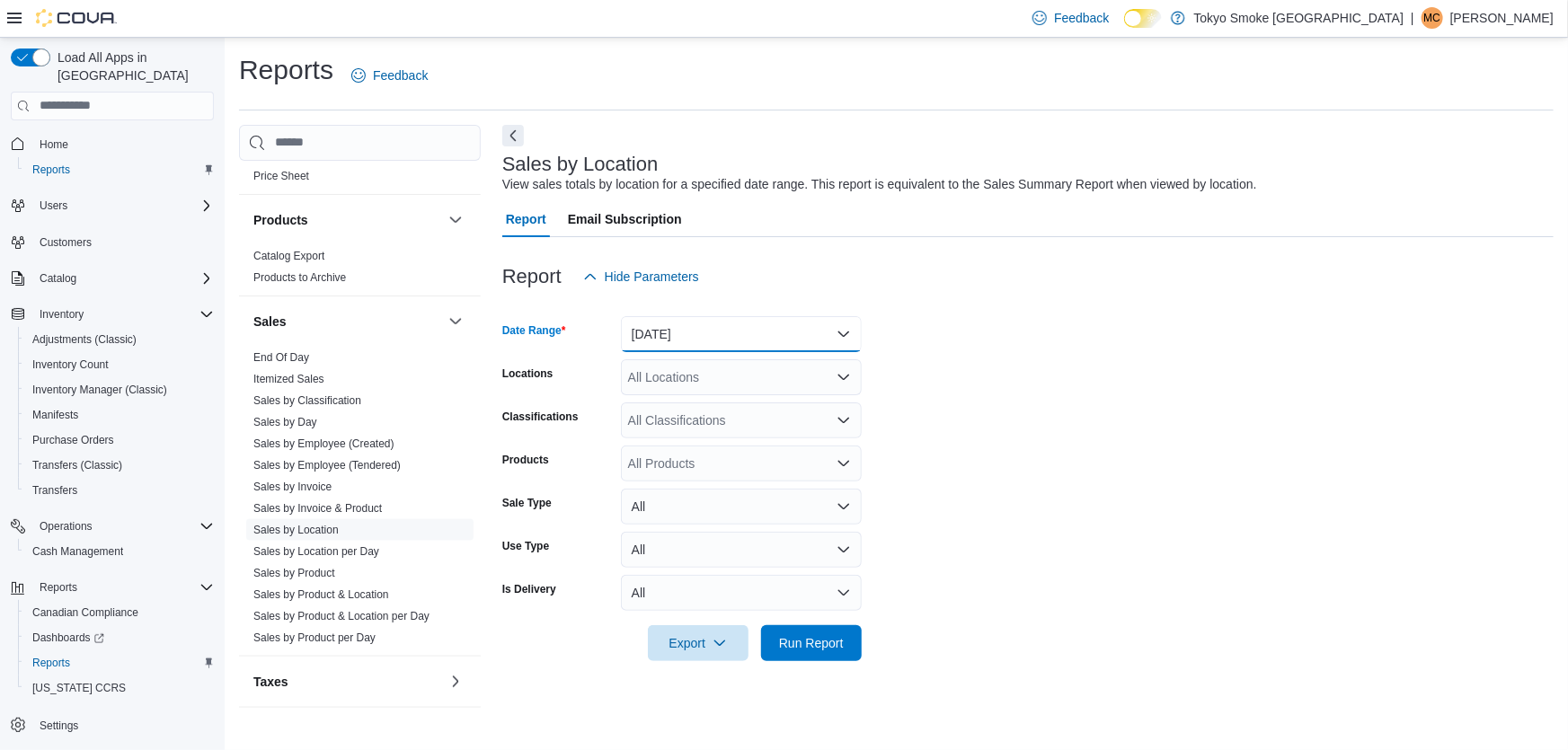
drag, startPoint x: 669, startPoint y: 315, endPoint x: 668, endPoint y: 330, distance: 15.0
click at [668, 326] on button "Yesterday" at bounding box center [741, 333] width 241 height 36
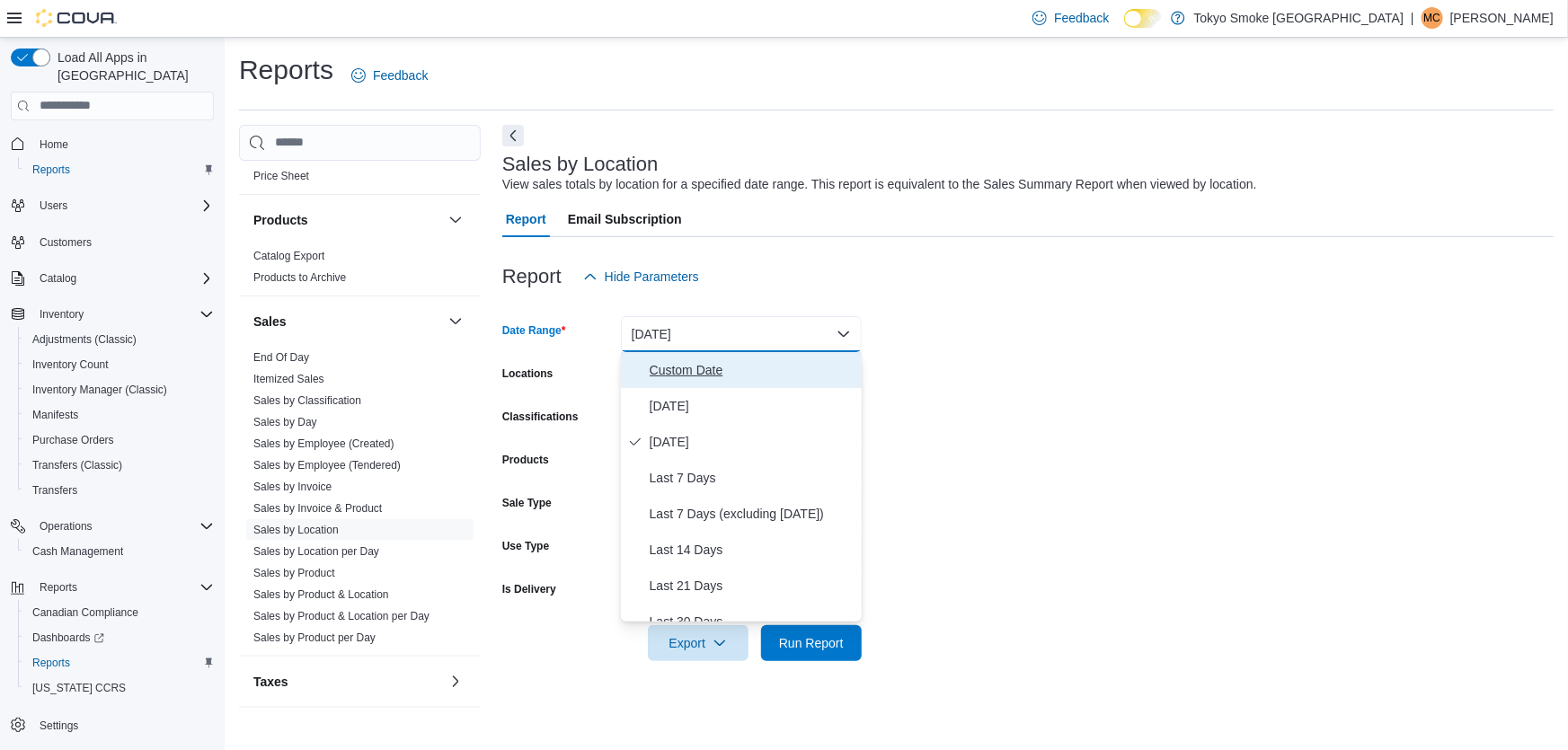
click at [674, 371] on span "Custom Date" at bounding box center [751, 370] width 205 height 21
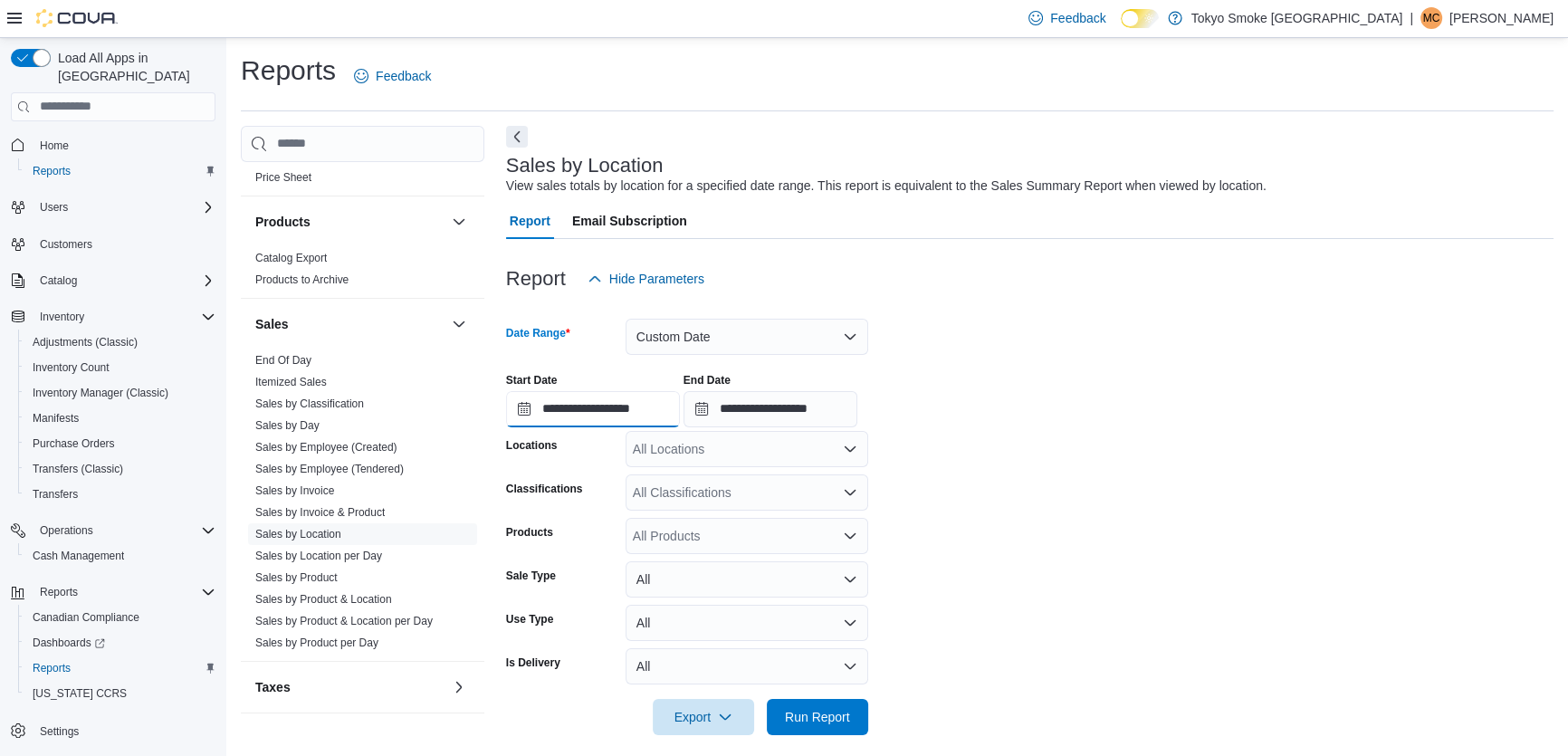
click at [661, 424] on input "**********" at bounding box center [593, 408] width 174 height 36
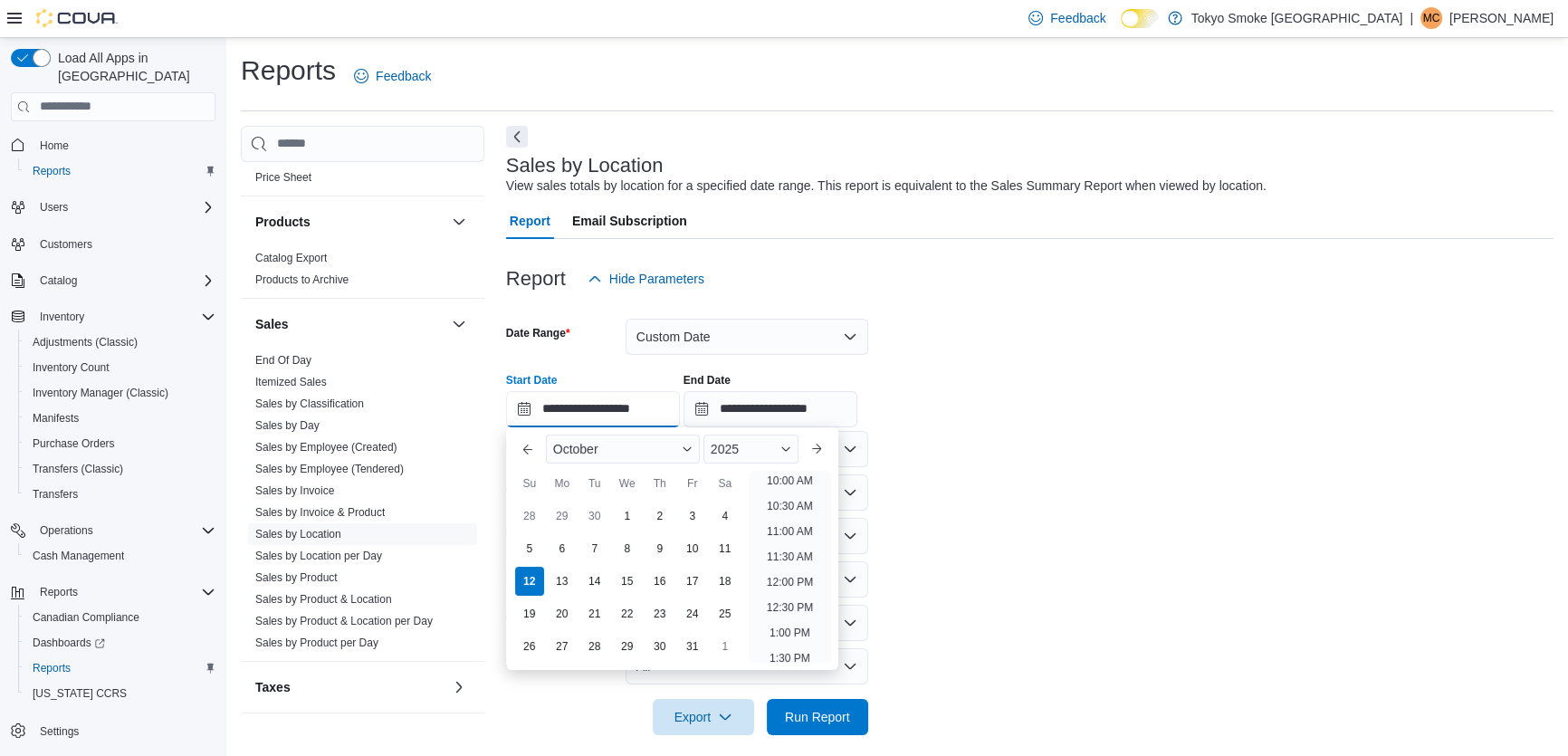
scroll to position [550, 0]
click at [789, 639] on li "2:00 PM" at bounding box center [789, 646] width 55 height 21
type input "**********"
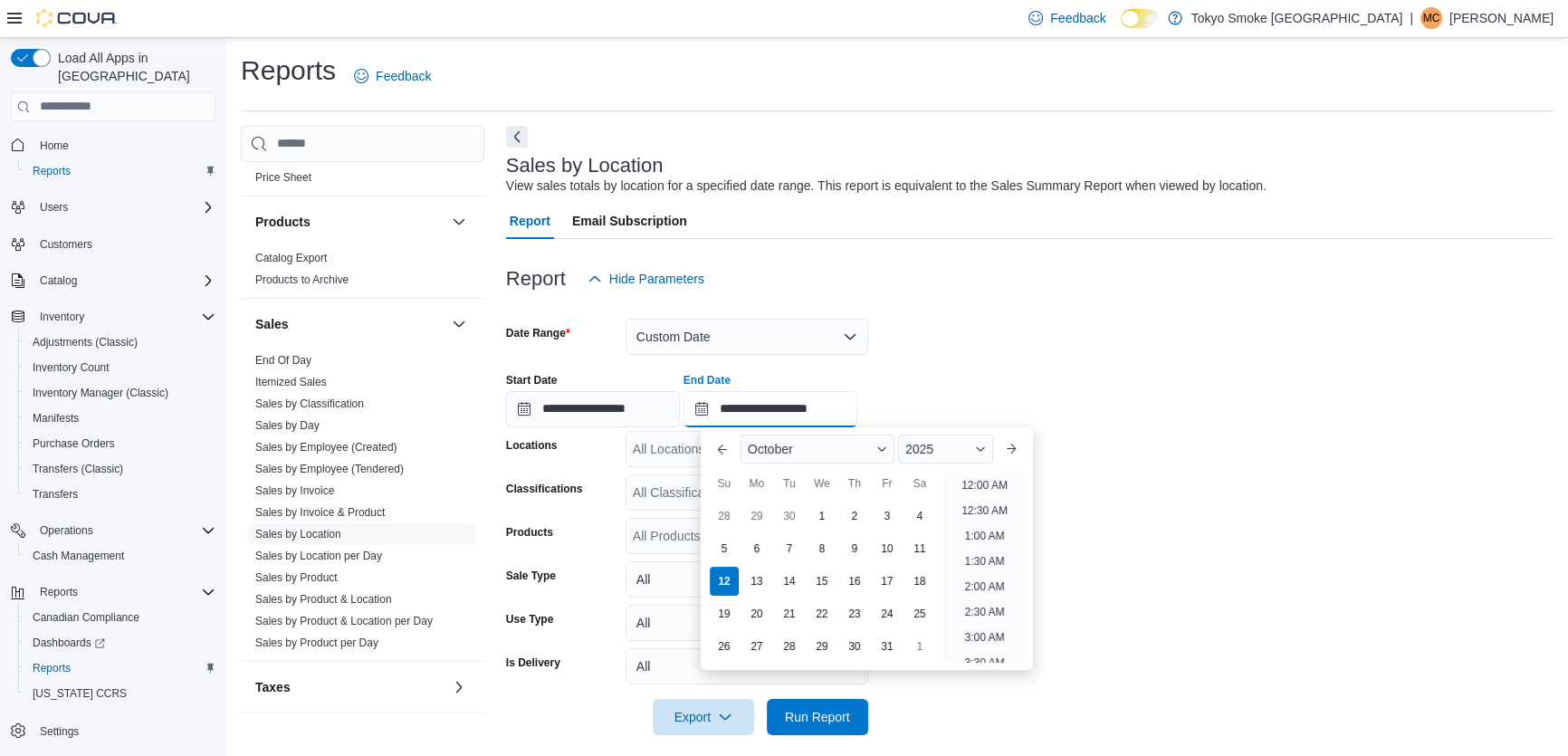
click at [823, 411] on input "**********" at bounding box center [770, 408] width 174 height 36
click at [976, 481] on li "5:00 PM" at bounding box center [983, 484] width 55 height 21
type input "**********"
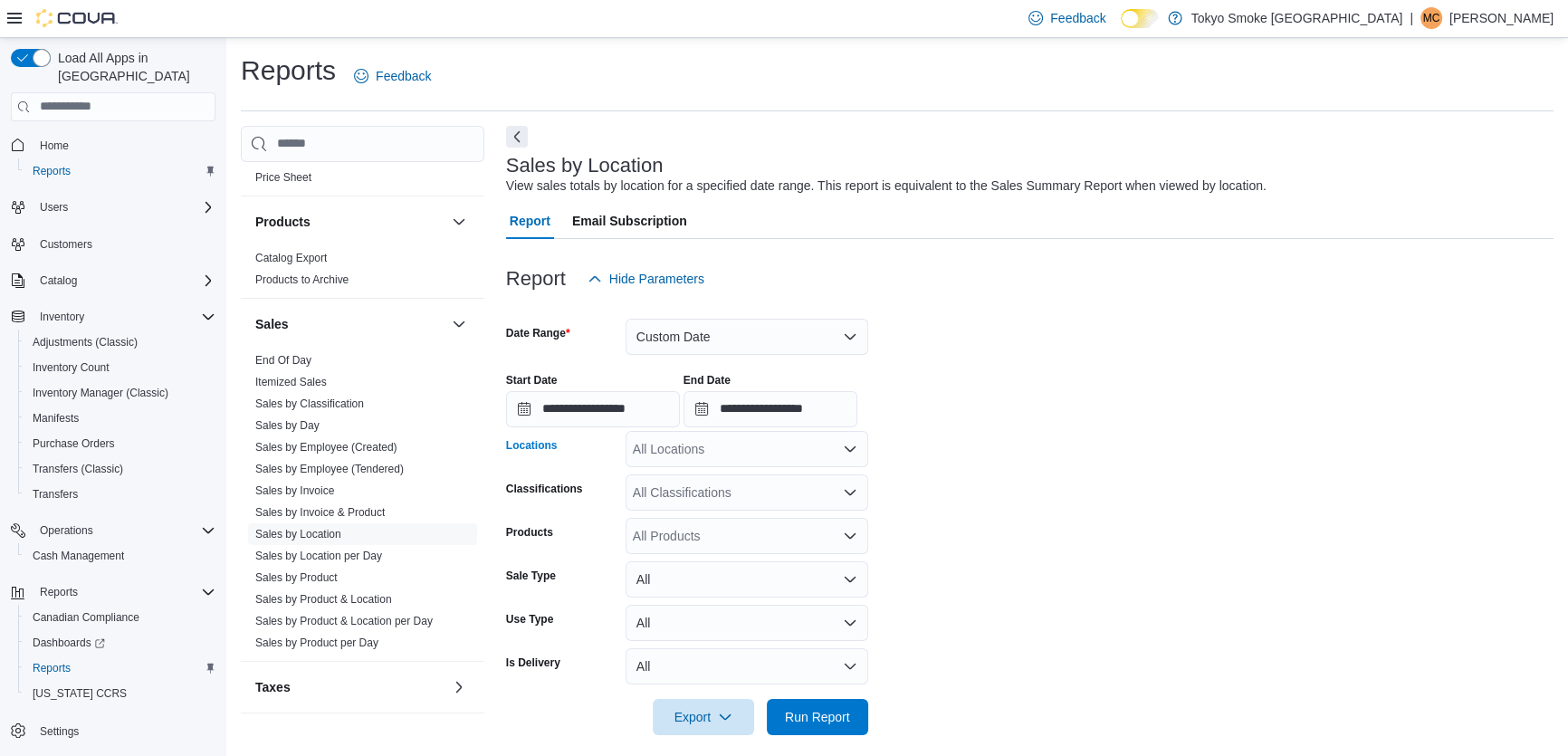
click at [696, 446] on div "All Locations" at bounding box center [746, 448] width 243 height 36
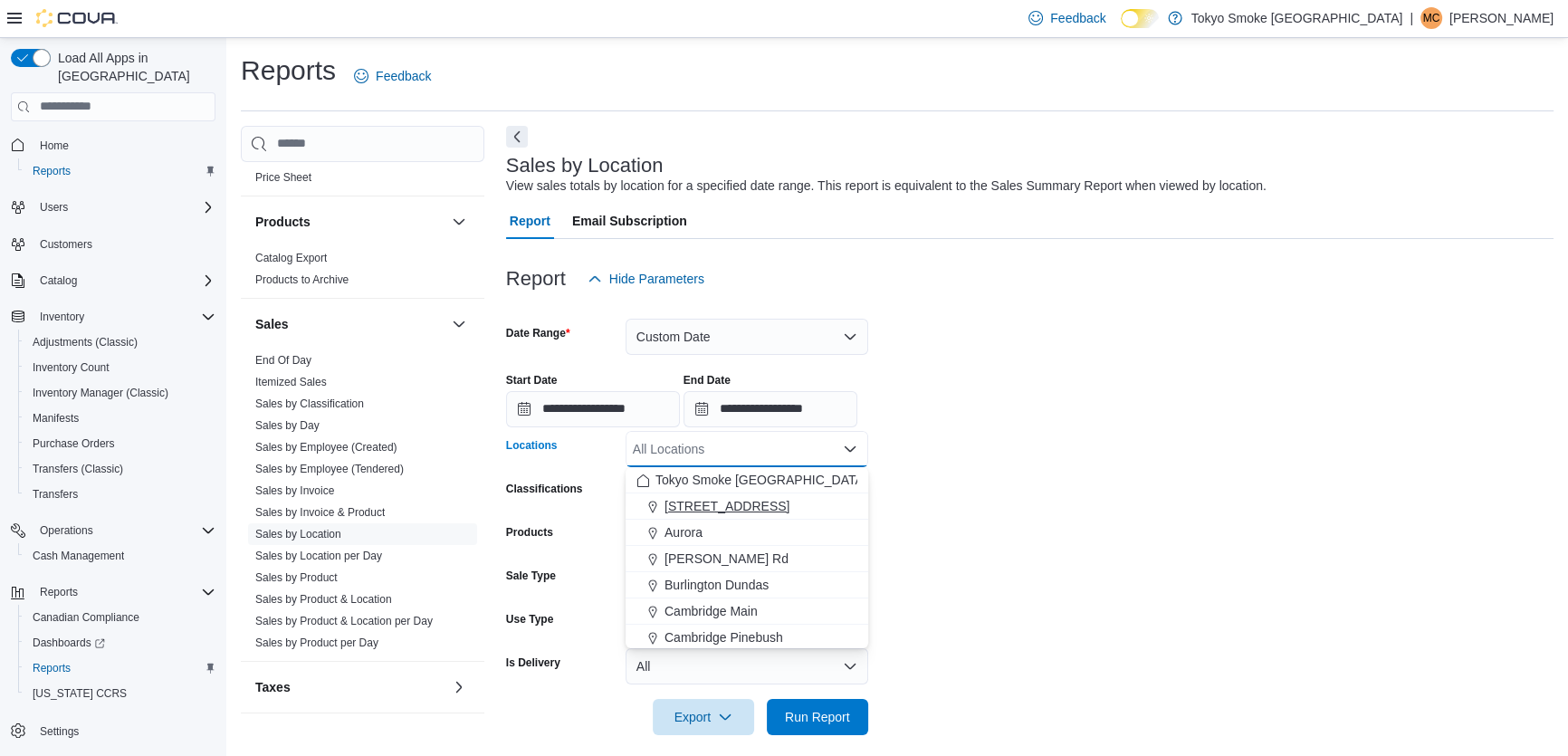
scroll to position [81, 0]
click at [700, 609] on span "Etobicoke Cool Brewing" at bounding box center [731, 608] width 135 height 18
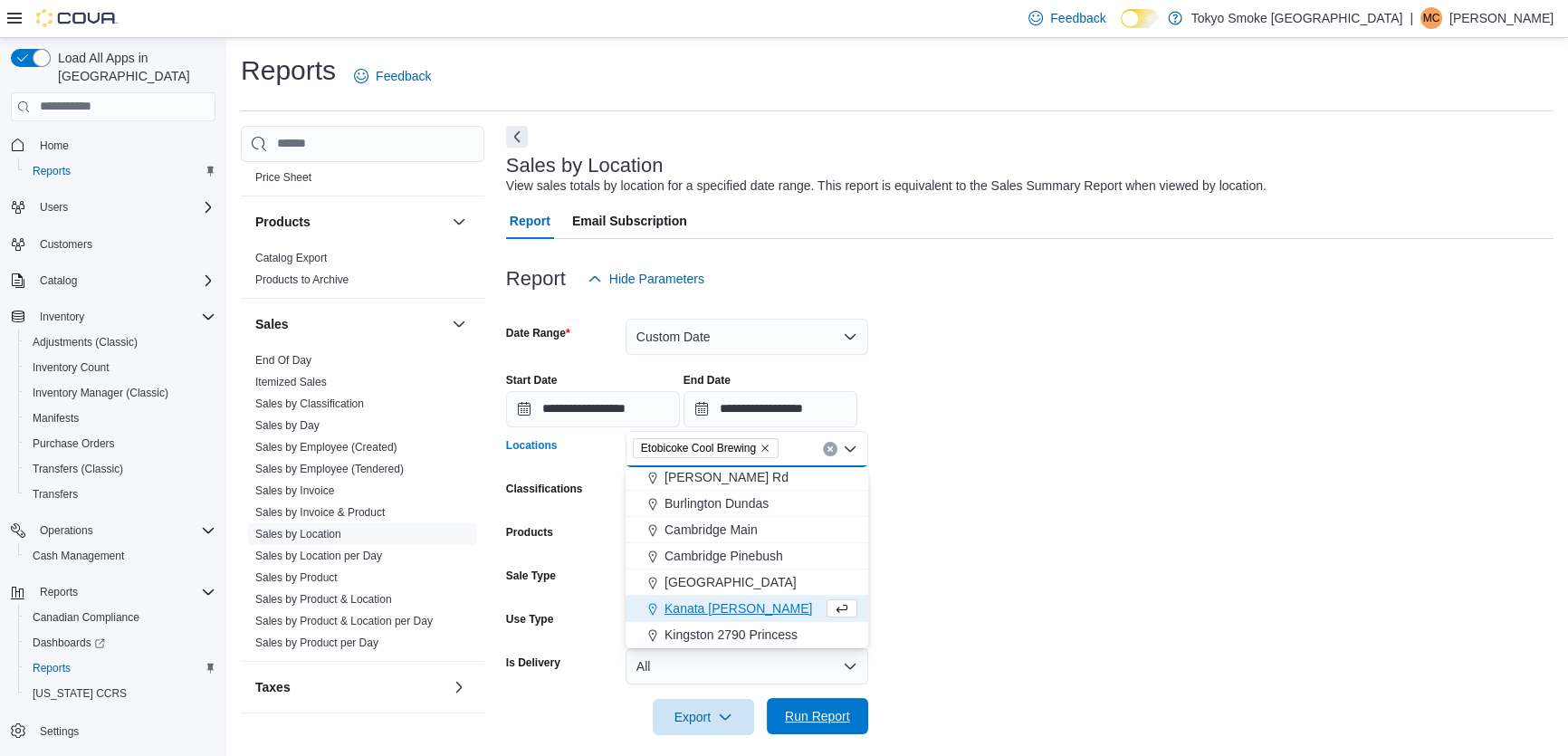
click at [823, 728] on span "Run Report" at bounding box center [817, 715] width 79 height 36
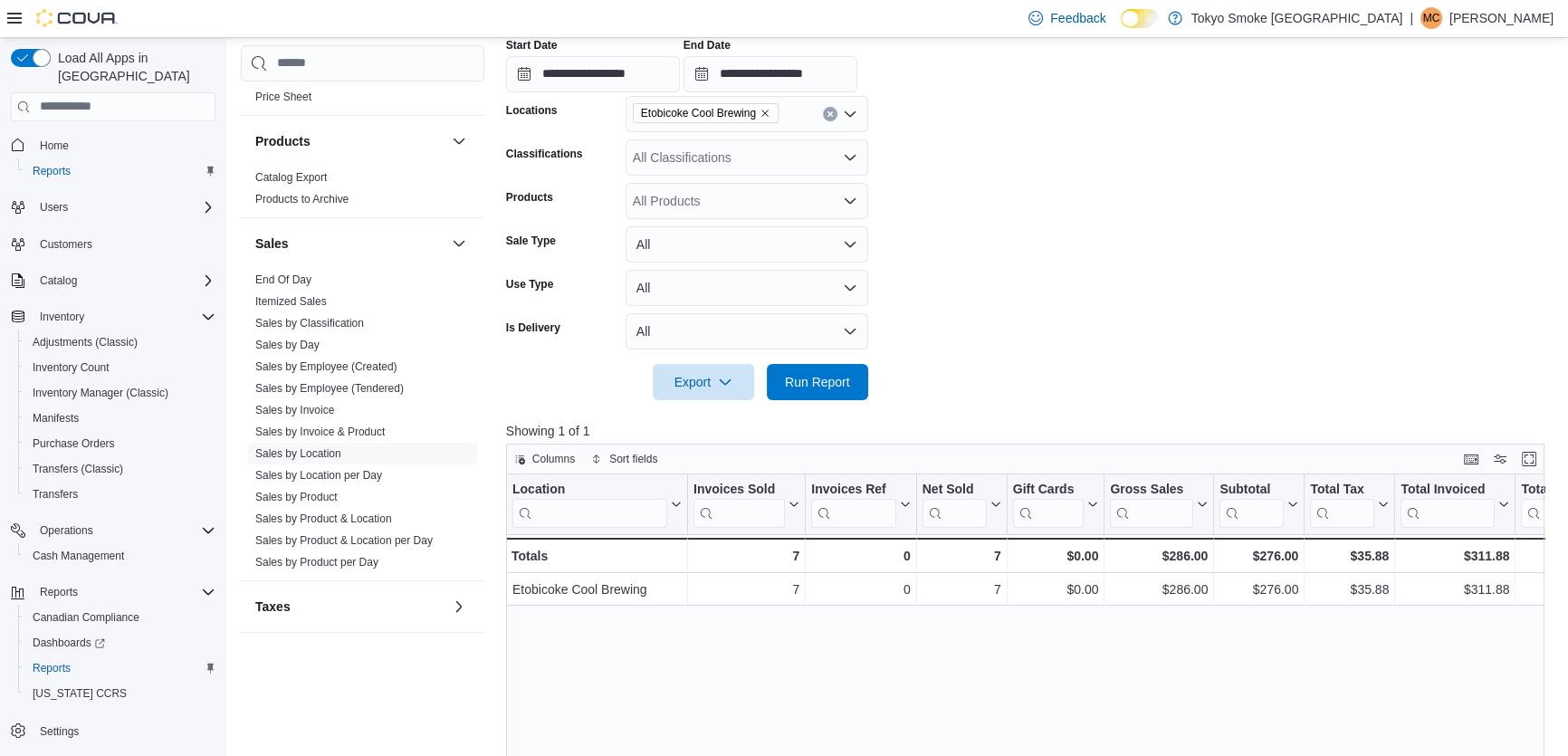
scroll to position [164, 0]
